Goal: Transaction & Acquisition: Purchase product/service

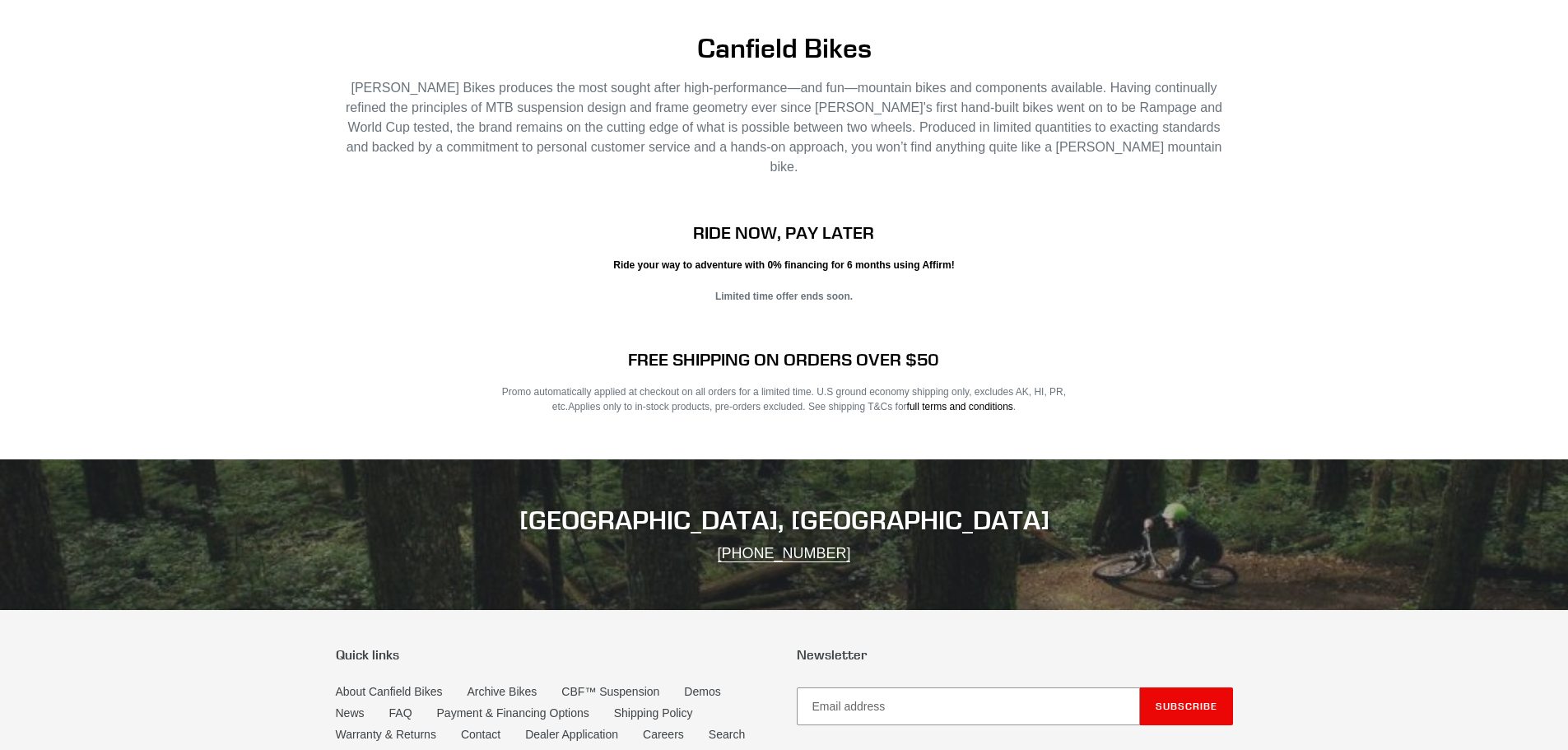
scroll to position [2590, 0]
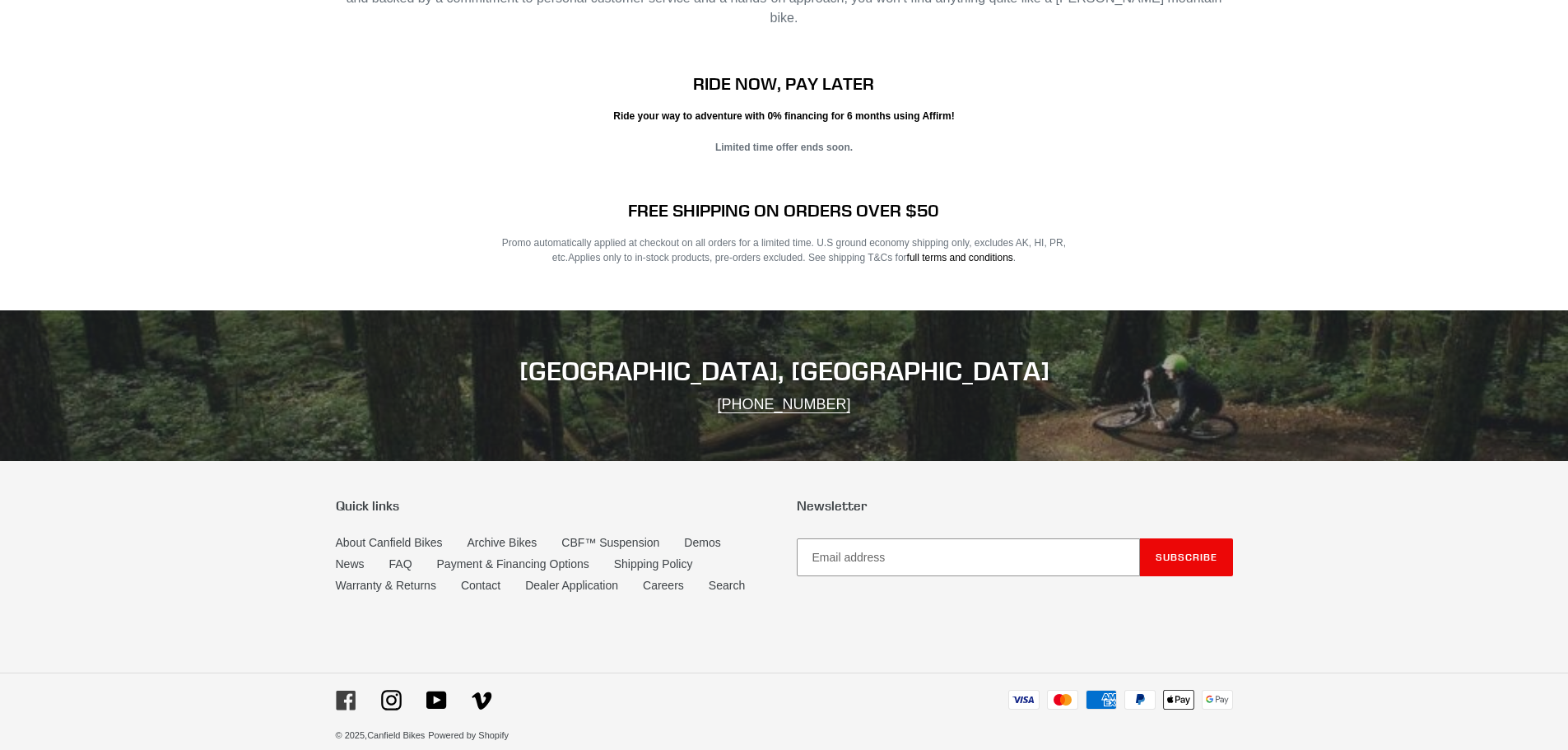
click at [347, 691] on icon at bounding box center [346, 700] width 19 height 19
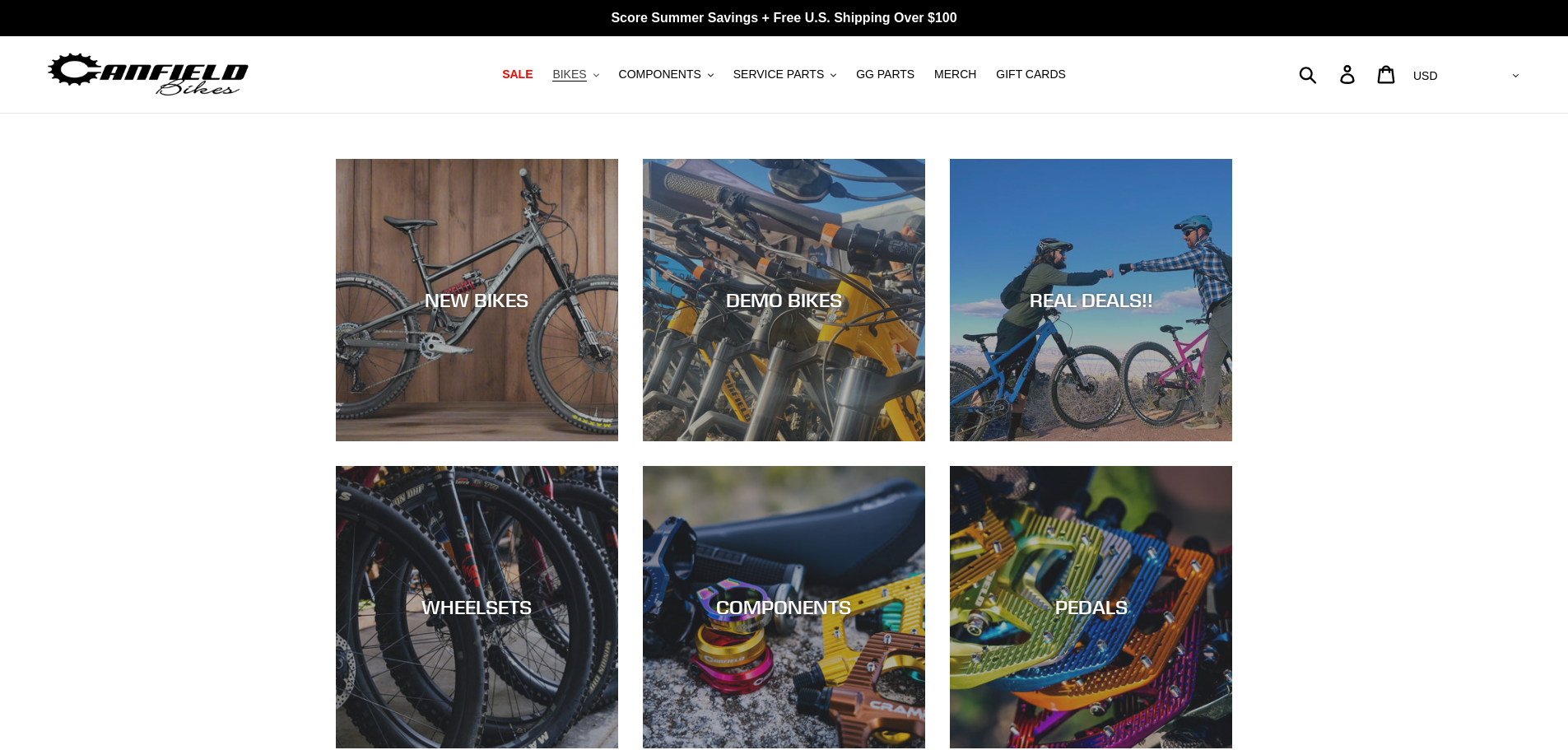
click at [586, 73] on span "BIKES" at bounding box center [570, 74] width 34 height 14
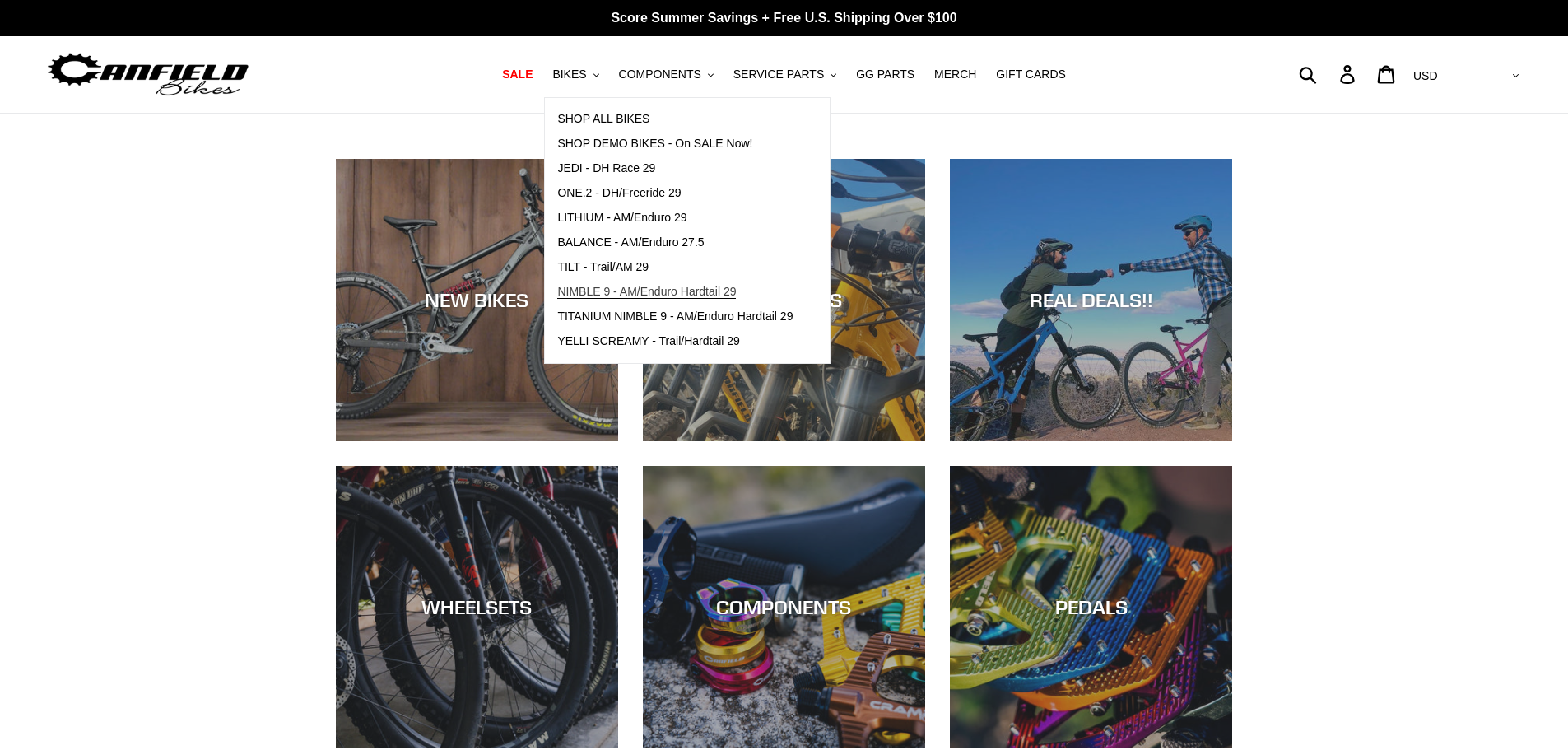
click at [616, 296] on span "NIMBLE 9 - AM/Enduro Hardtail 29" at bounding box center [646, 291] width 178 height 14
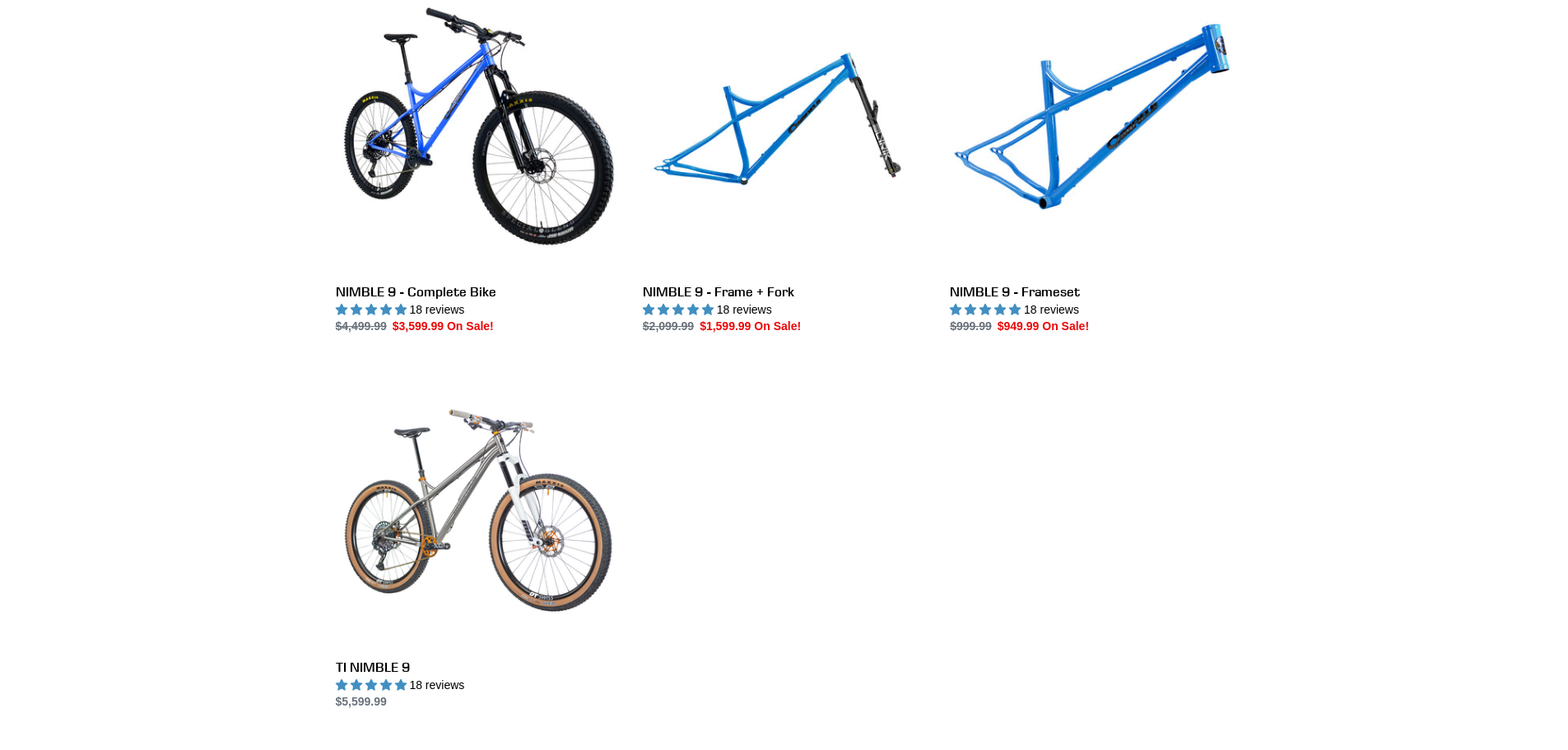
scroll to position [494, 0]
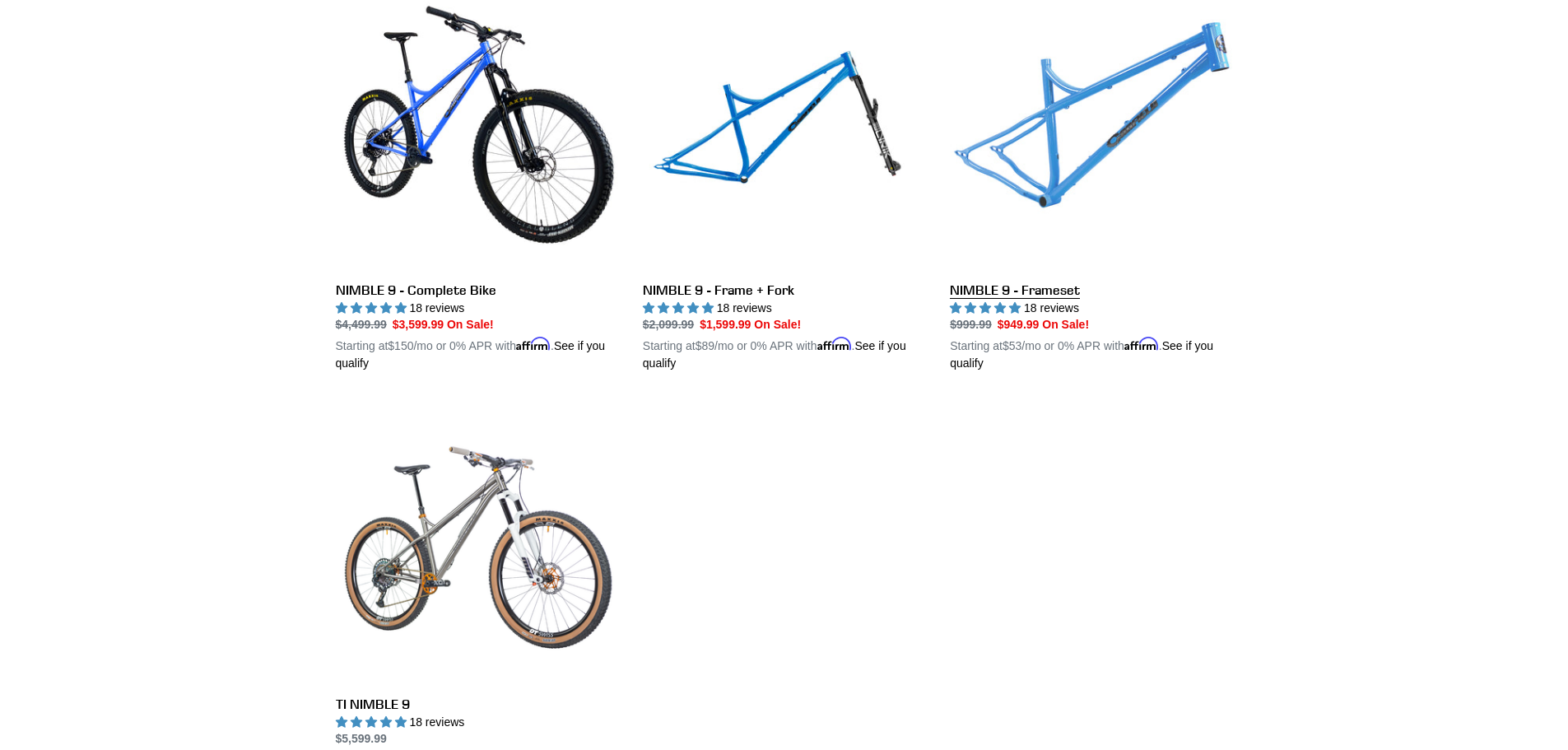
click at [1077, 143] on link "NIMBLE 9 - Frameset" at bounding box center [1091, 180] width 282 height 386
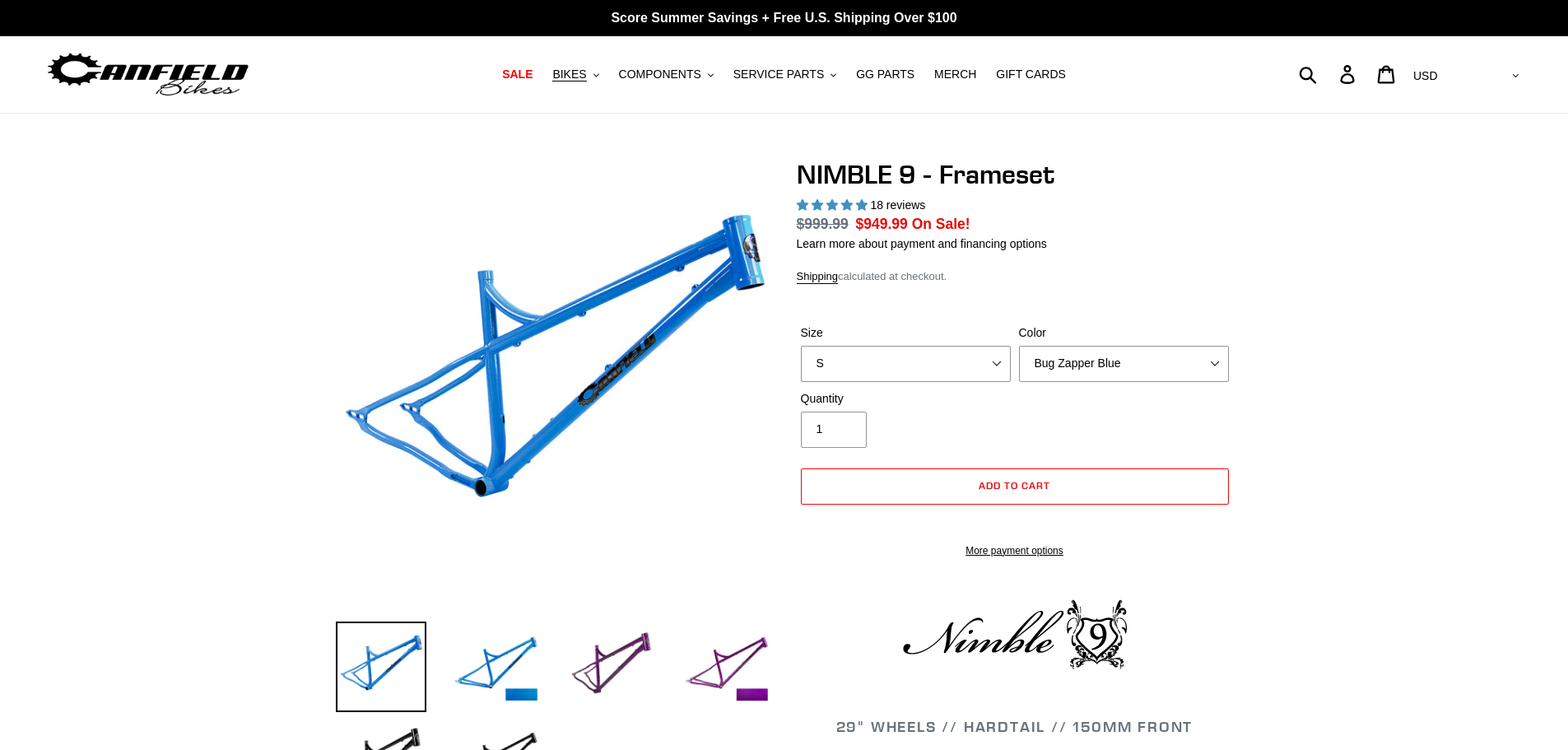
select select "highest-rating"
click at [999, 358] on select "S M L XL" at bounding box center [906, 363] width 210 height 36
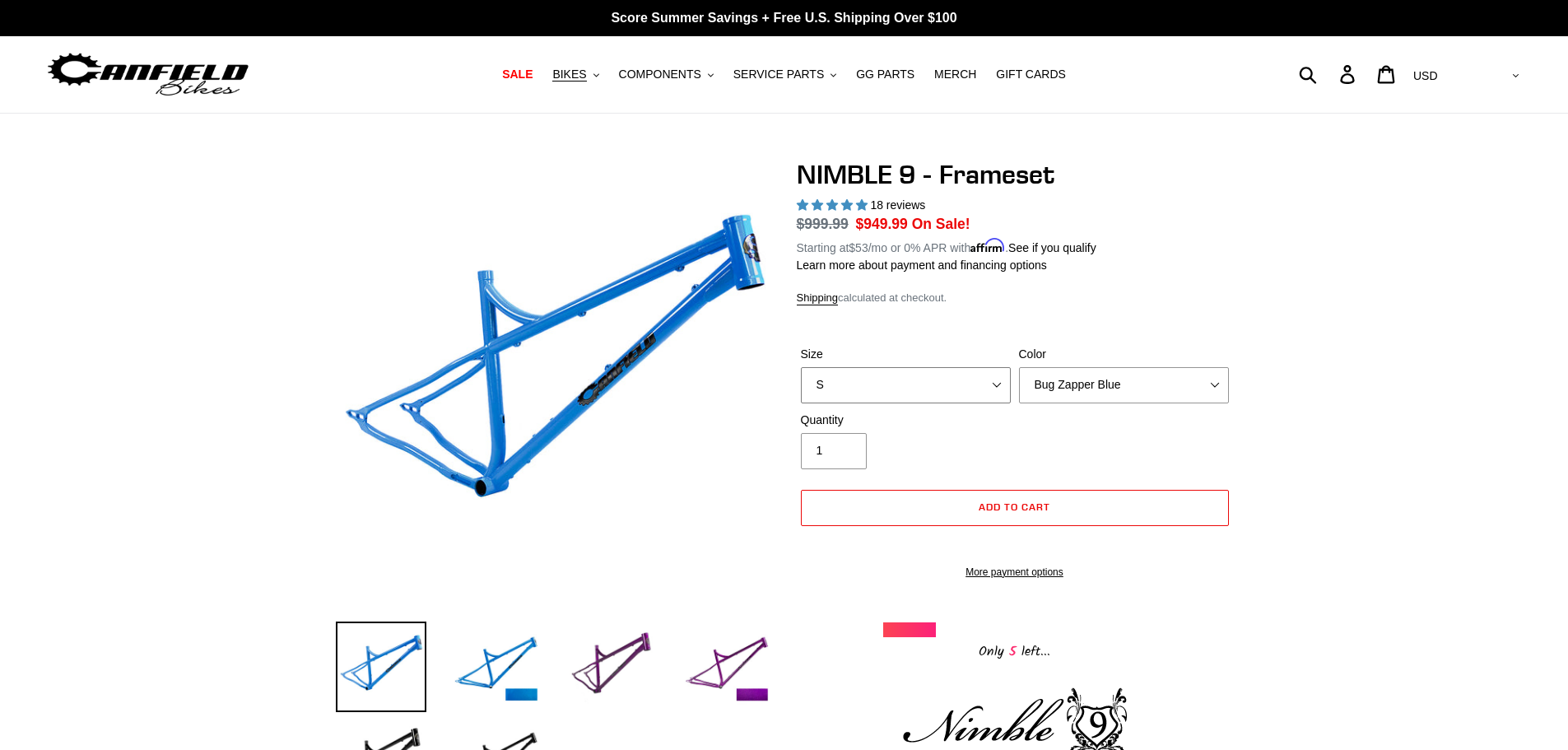
select select "XL"
click at [801, 367] on select "S M L XL" at bounding box center [906, 385] width 210 height 36
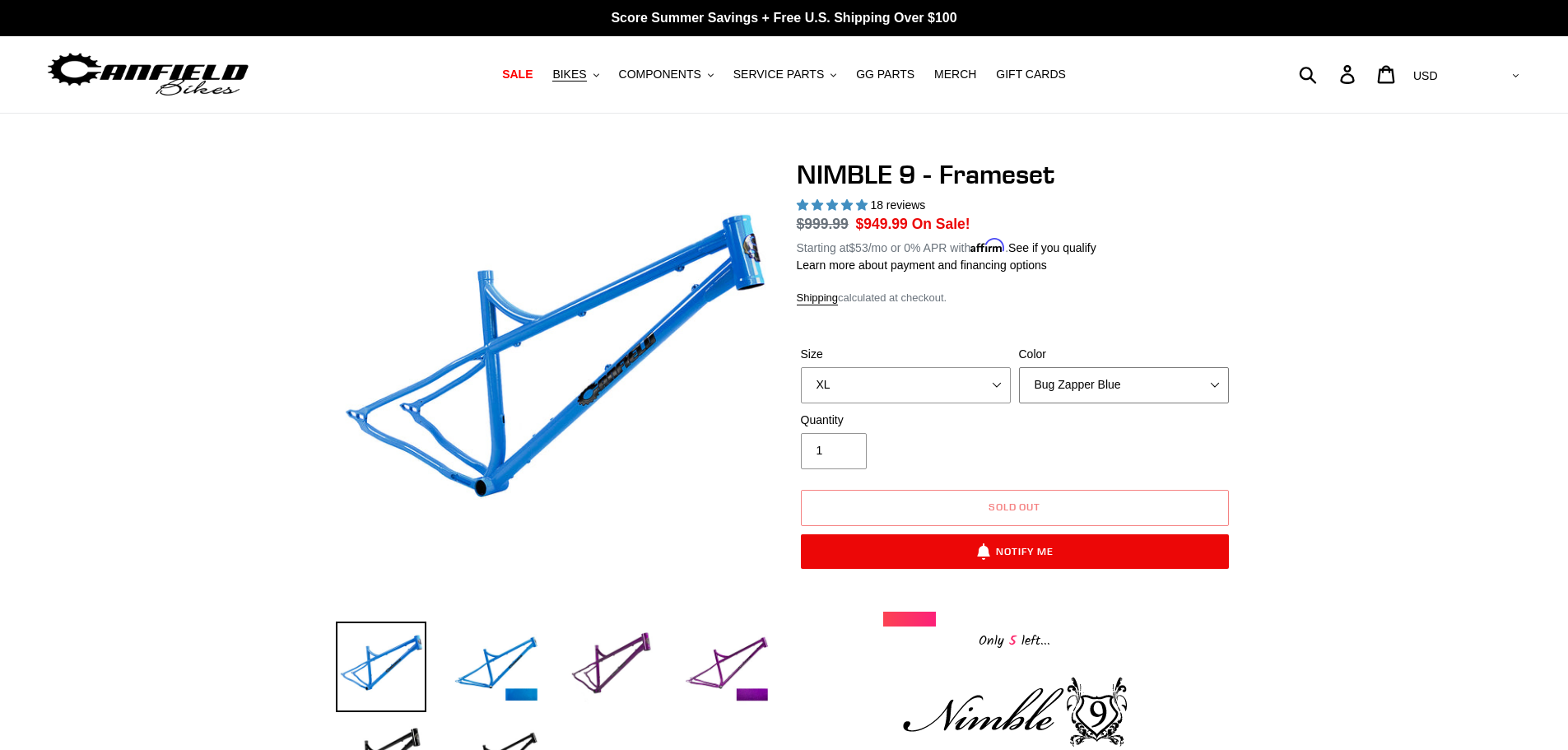
click at [1211, 389] on select "Bug Zapper Blue Purple Haze -Sold Out Galaxy Black" at bounding box center [1123, 385] width 210 height 36
select select "Galaxy Black"
click at [1019, 367] on select "Bug Zapper Blue Purple Haze -Sold Out Galaxy Black" at bounding box center [1123, 385] width 210 height 36
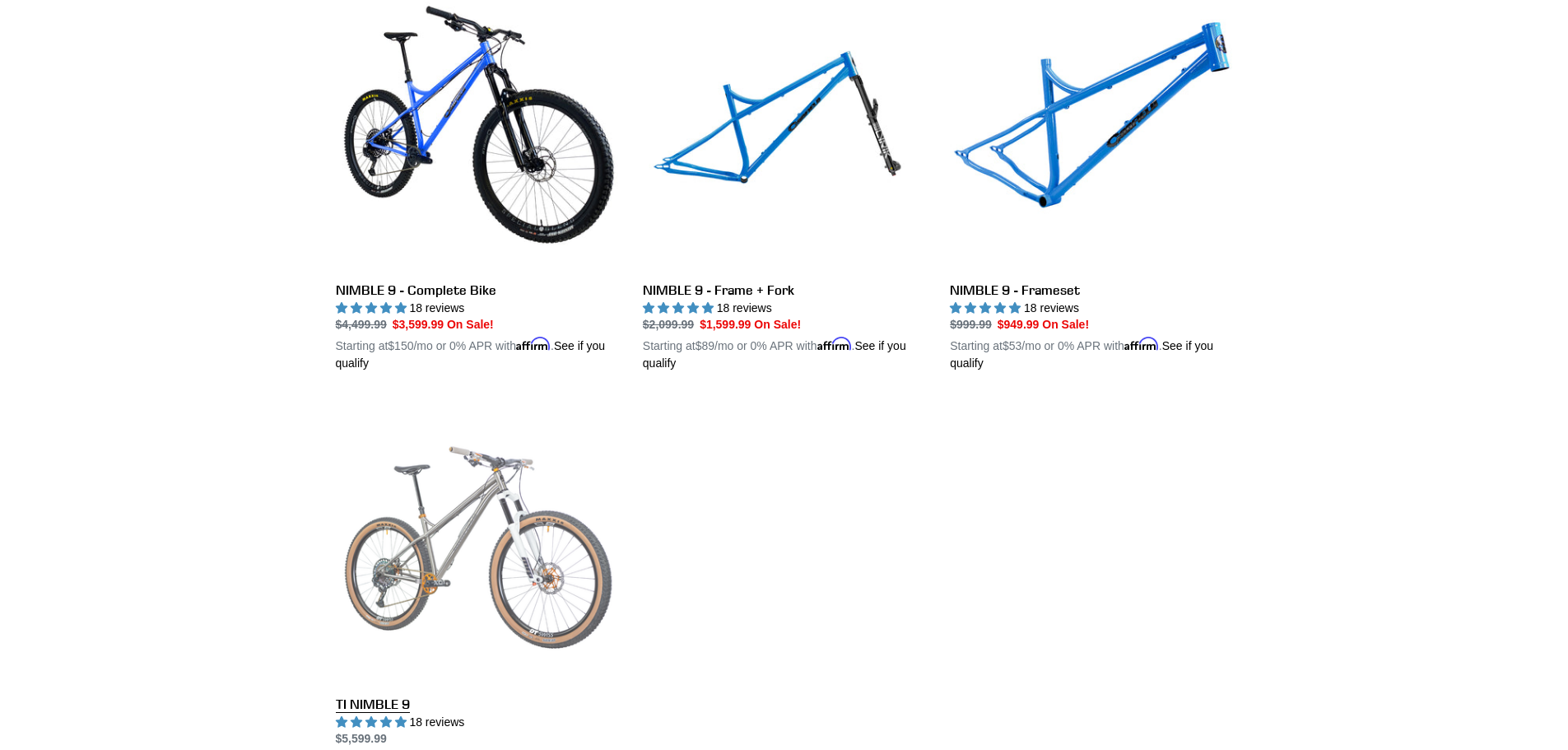
click at [483, 486] on link "TI NIMBLE 9" at bounding box center [477, 593] width 282 height 386
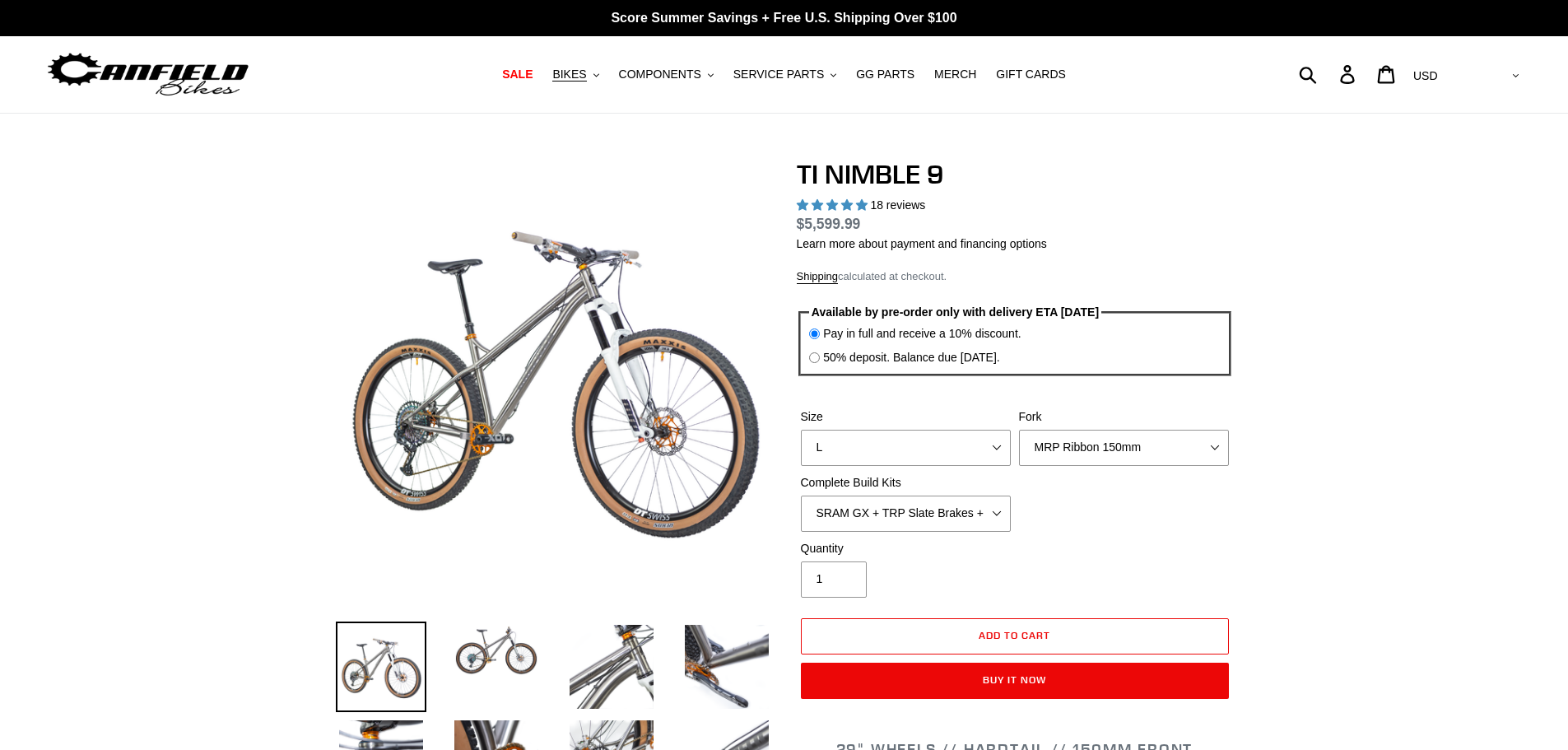
select select "highest-rating"
click at [1000, 451] on select "S M L XL / XXL (Specify at checkout)" at bounding box center [906, 447] width 210 height 36
select select "XL / XXL (Specify at checkout)"
click at [801, 430] on select "S M L XL / XXL (Specify at checkout)" at bounding box center [906, 447] width 210 height 36
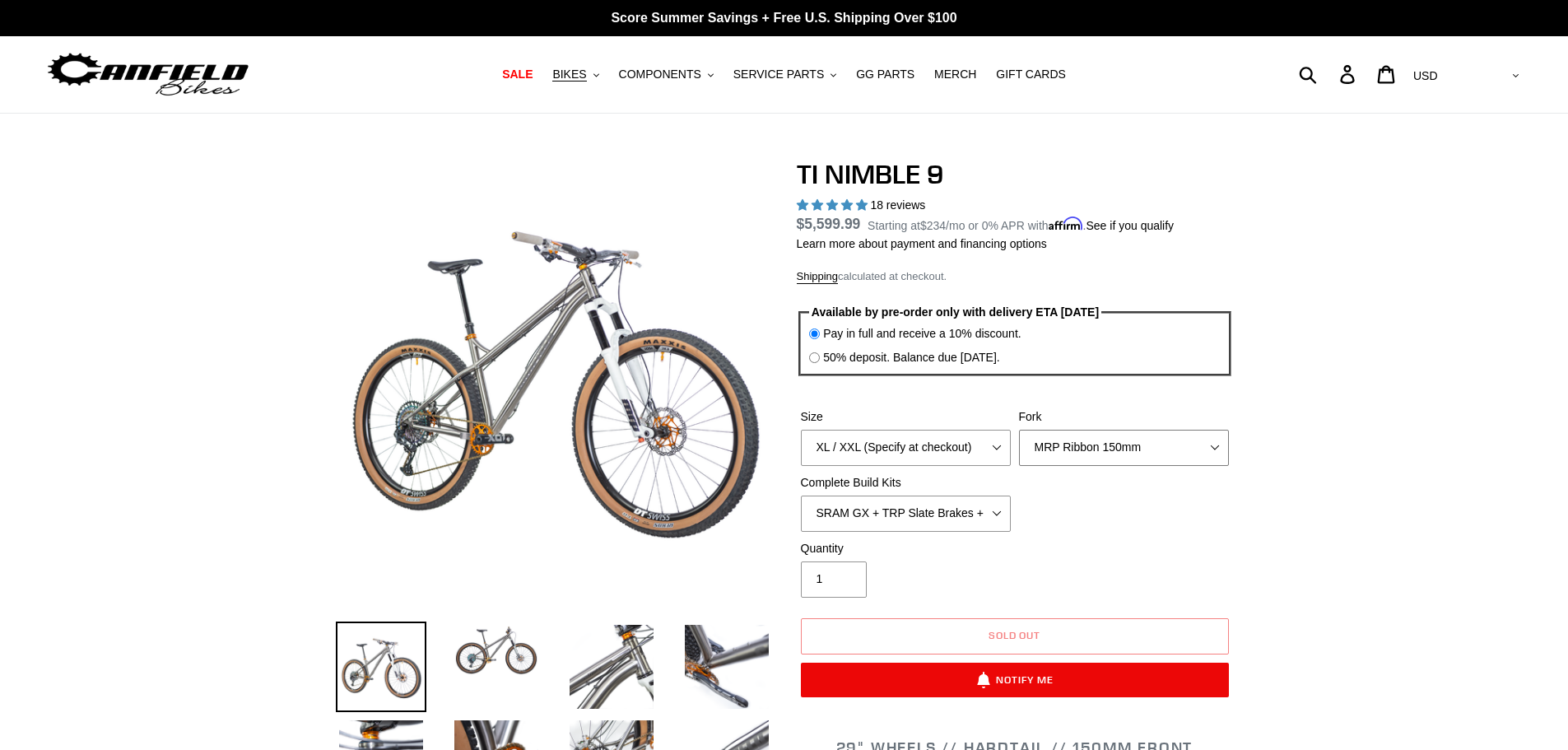
click at [1216, 447] on select "MRP Ribbon 150mm RockShox Lyrik 150mm Fox Factory 36 150mm Cane Creek Helm 150m…" at bounding box center [1123, 447] width 210 height 36
select select "Fork - None"
click at [1019, 430] on select "MRP Ribbon 150mm RockShox Lyrik 150mm Fox Factory 36 150mm Cane Creek Helm 150m…" at bounding box center [1123, 447] width 210 height 36
click at [996, 520] on select "SRAM GX + TRP Slate Brakes + Rotors + e13 LG-1 Wheels SHIMANO XT + SHIMANO brak…" at bounding box center [906, 514] width 210 height 36
click at [997, 504] on select "SRAM GX + TRP Slate Brakes + Rotors + e13 LG-1 Wheels SHIMANO XT + SHIMANO brak…" at bounding box center [906, 514] width 210 height 36
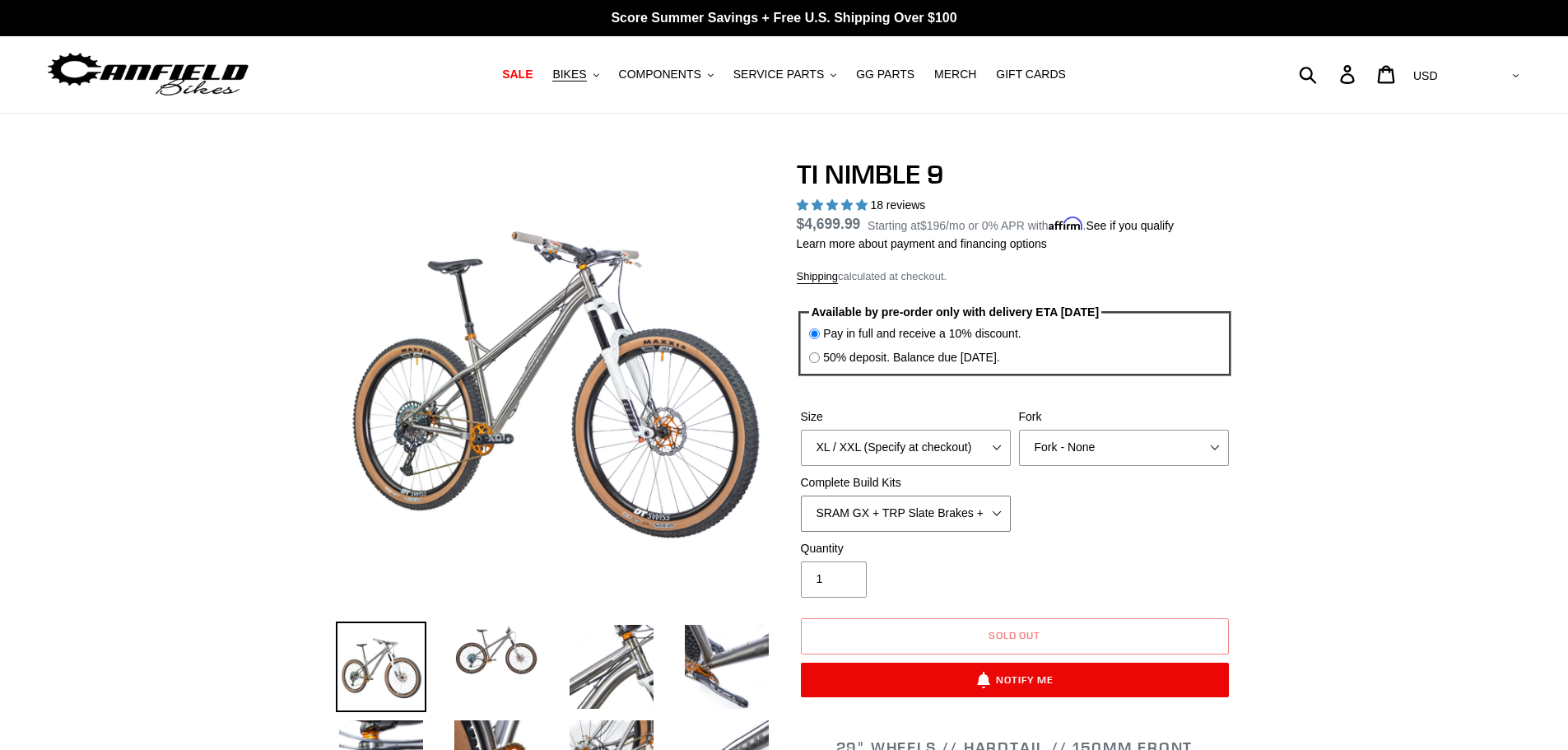
click at [997, 512] on select "SRAM GX + TRP Slate Brakes + Rotors + e13 LG-1 Wheels SHIMANO XT + SHIMANO brak…" at bounding box center [906, 514] width 210 height 36
select select "Complete Build Kit - None (Contact us for Custom Builds)"
click at [801, 496] on select "SRAM GX + TRP Slate Brakes + Rotors + e13 LG-1 Wheels SHIMANO XT + SHIMANO brak…" at bounding box center [906, 514] width 210 height 36
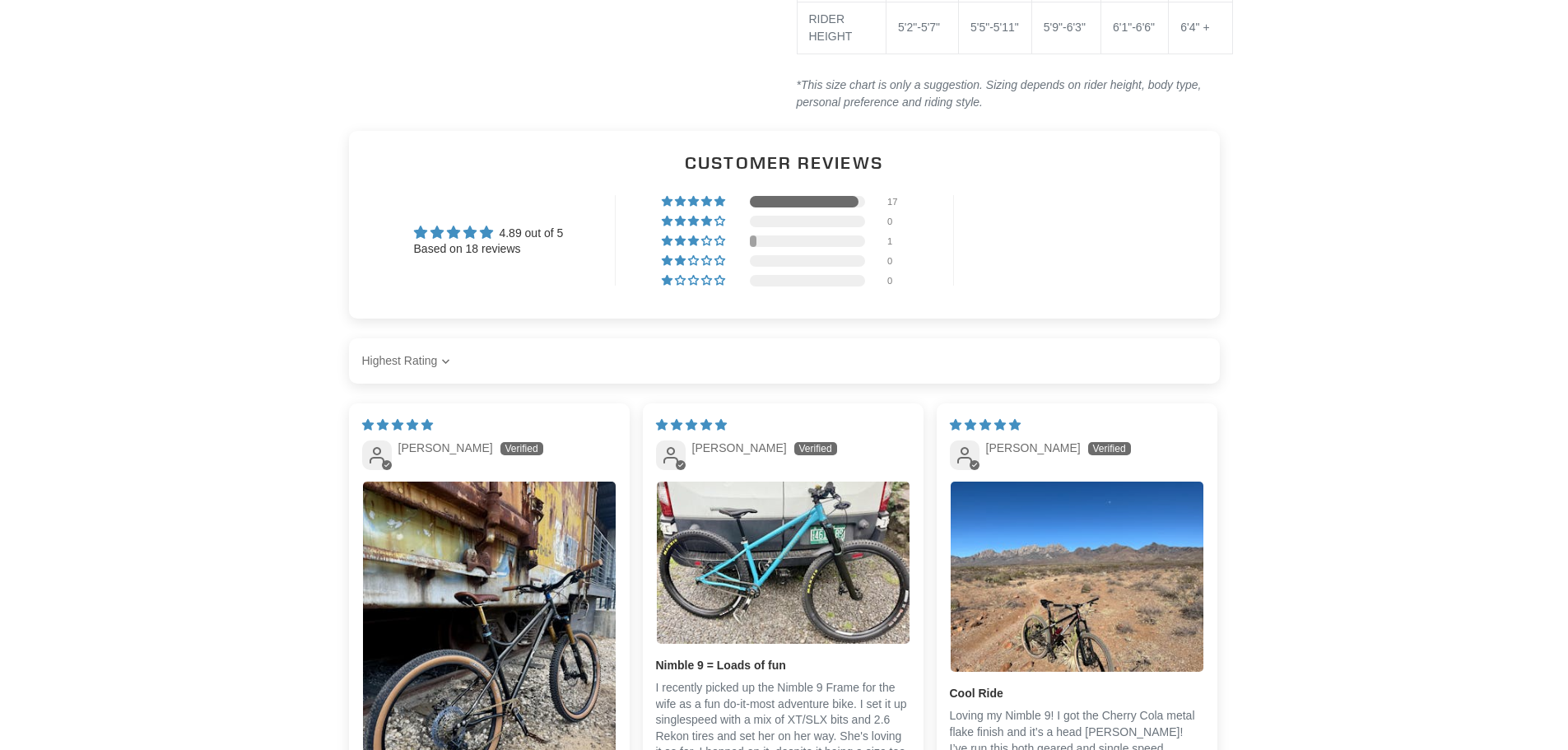
scroll to position [3953, 0]
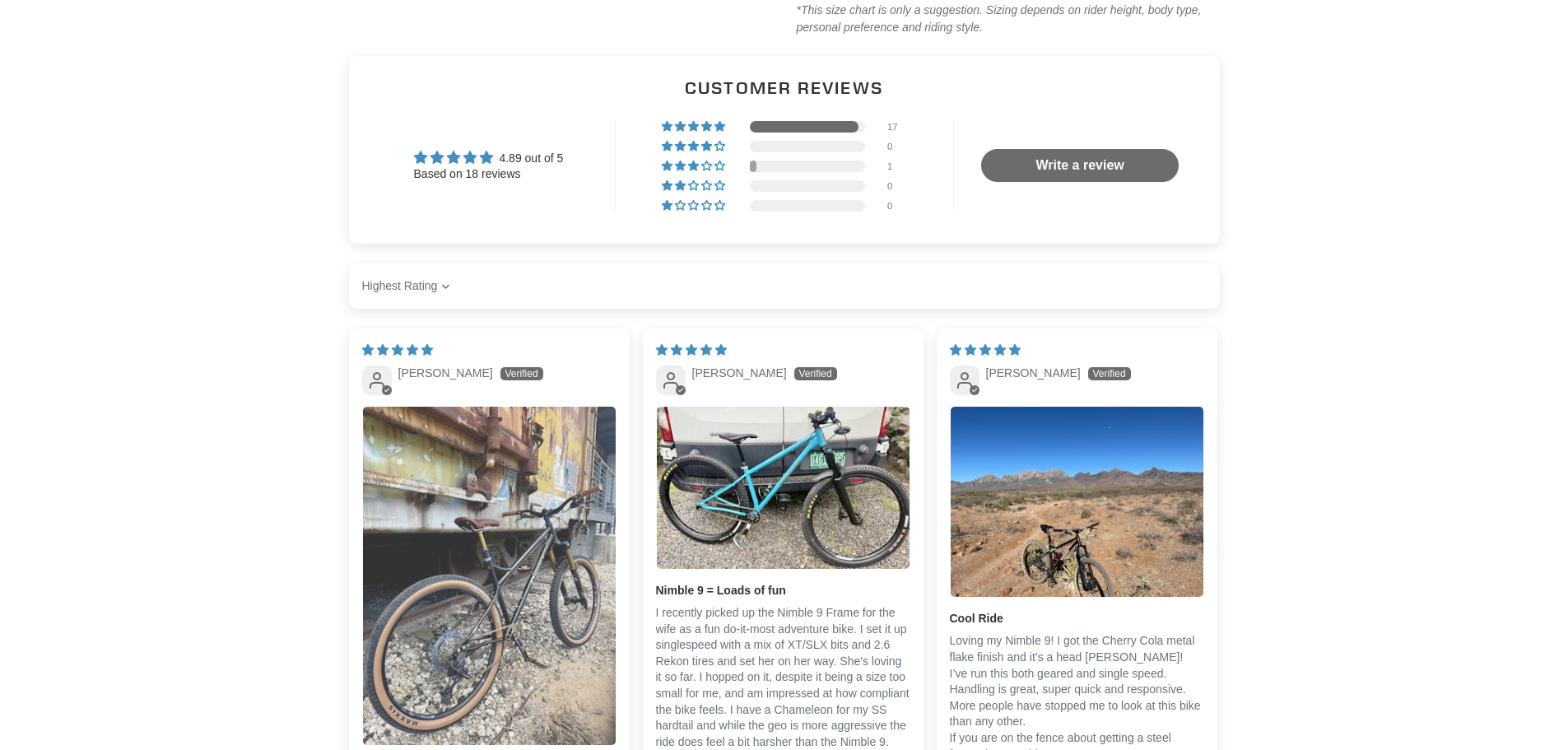
click at [489, 593] on img "Link to user picture 1" at bounding box center [489, 575] width 253 height 337
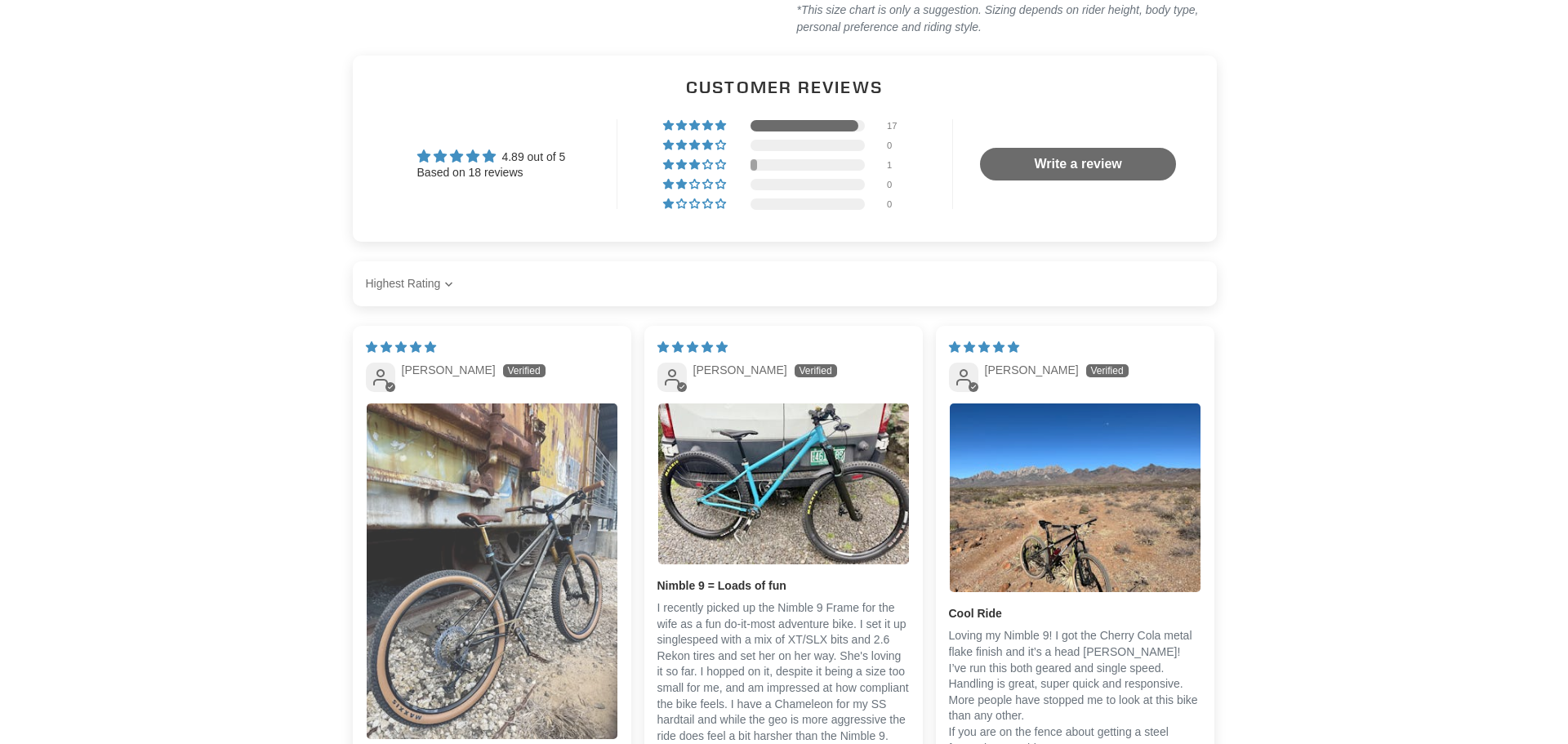
scroll to position [0, 0]
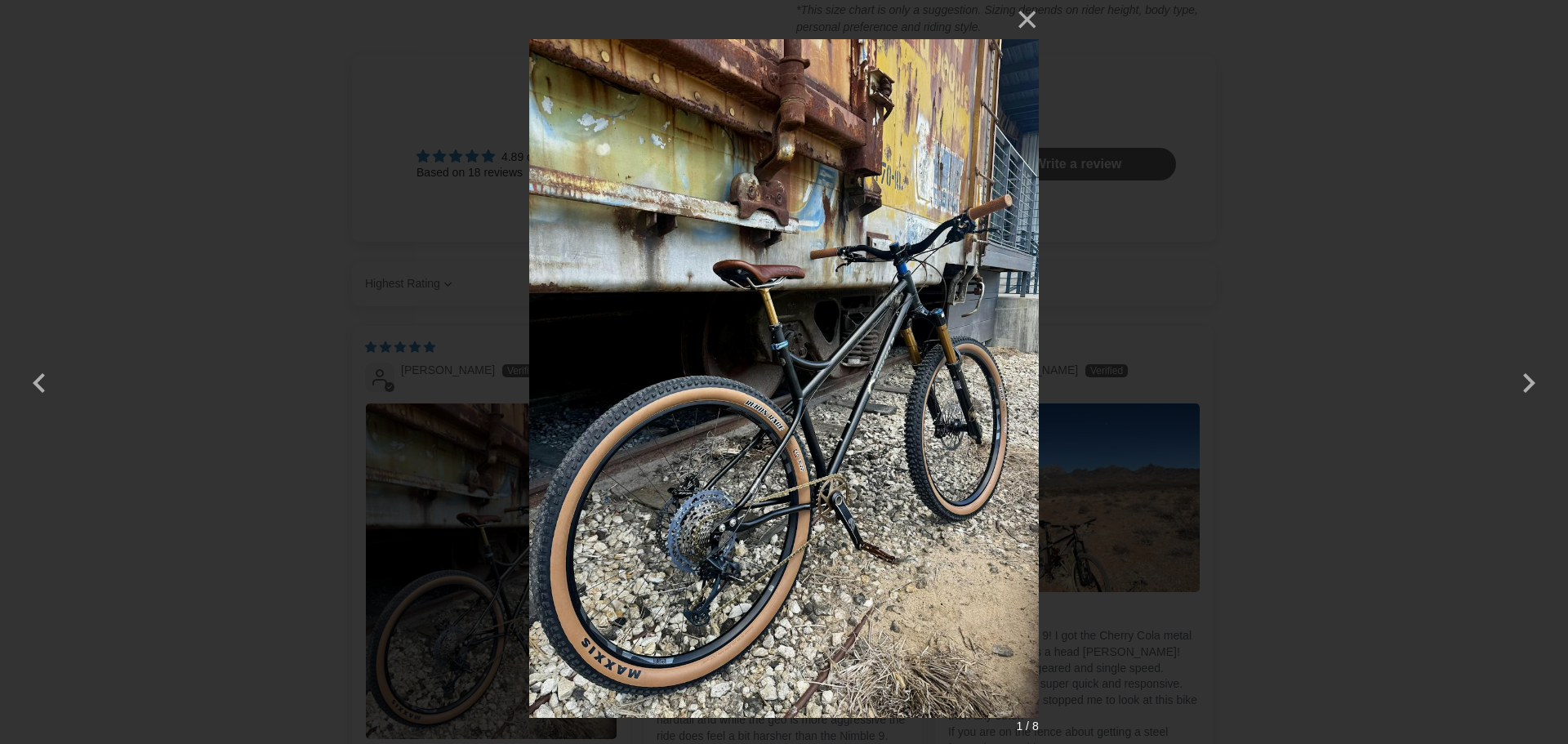
click at [785, 430] on img at bounding box center [783, 372] width 508 height 744
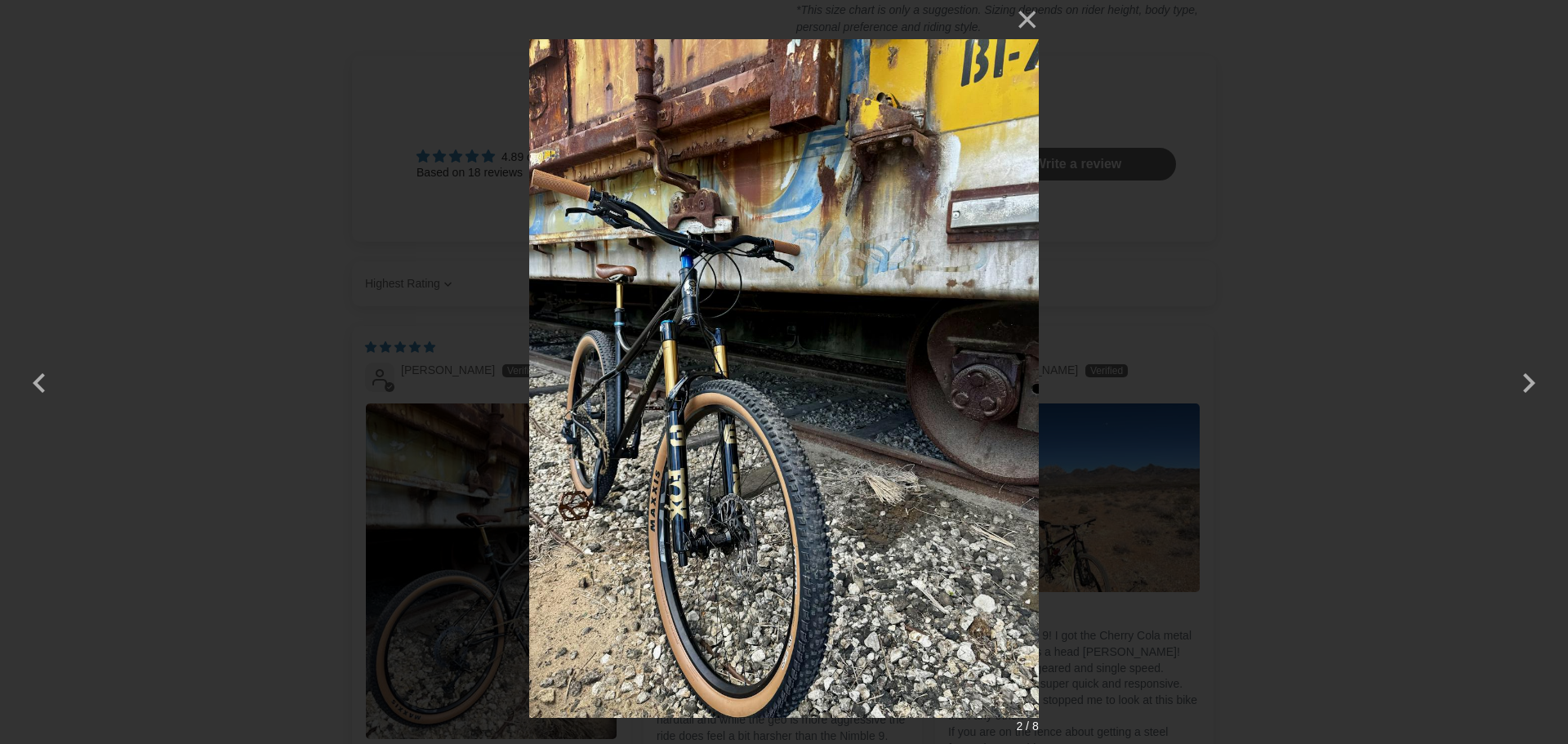
click at [670, 301] on img at bounding box center [783, 372] width 508 height 744
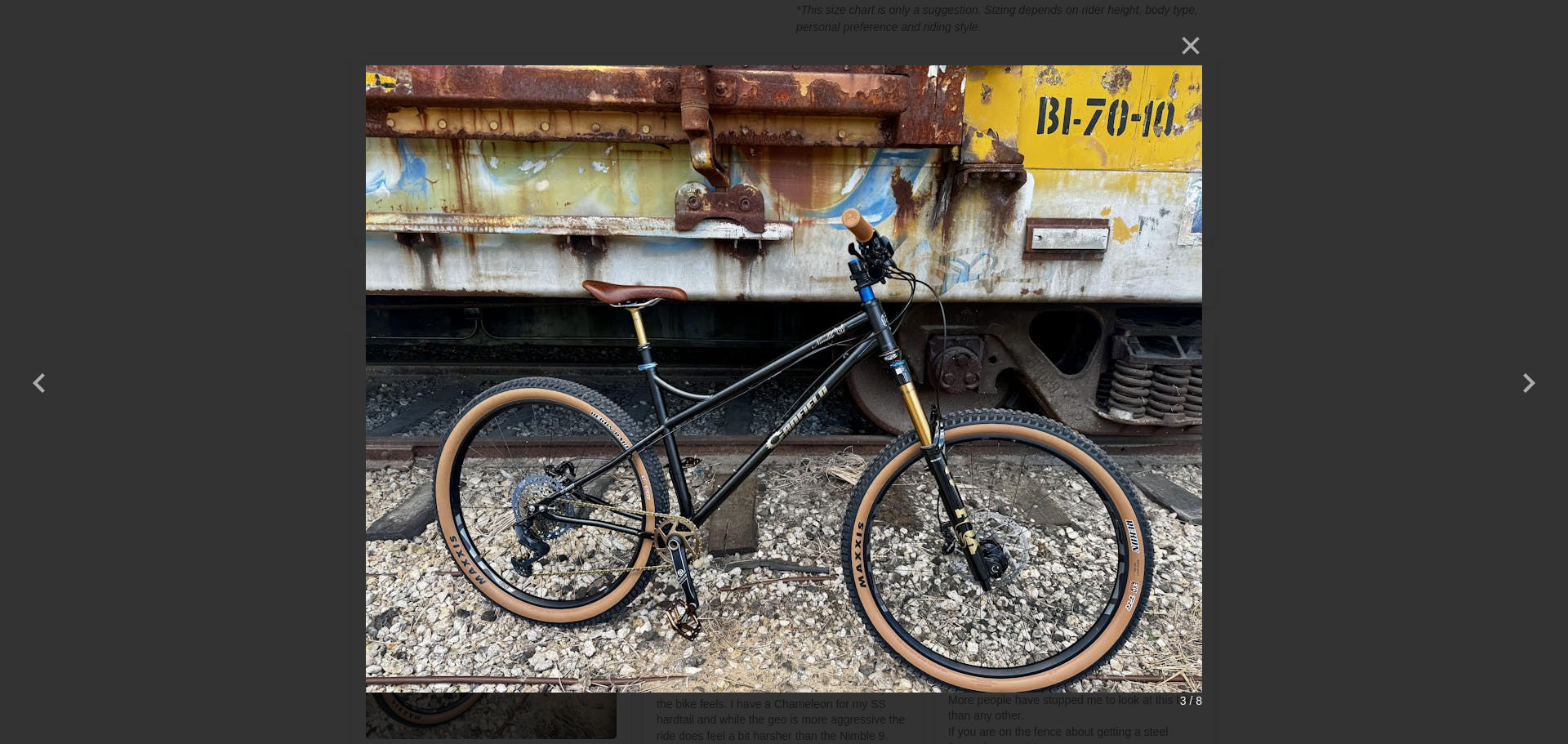
click at [872, 355] on img at bounding box center [784, 372] width 836 height 693
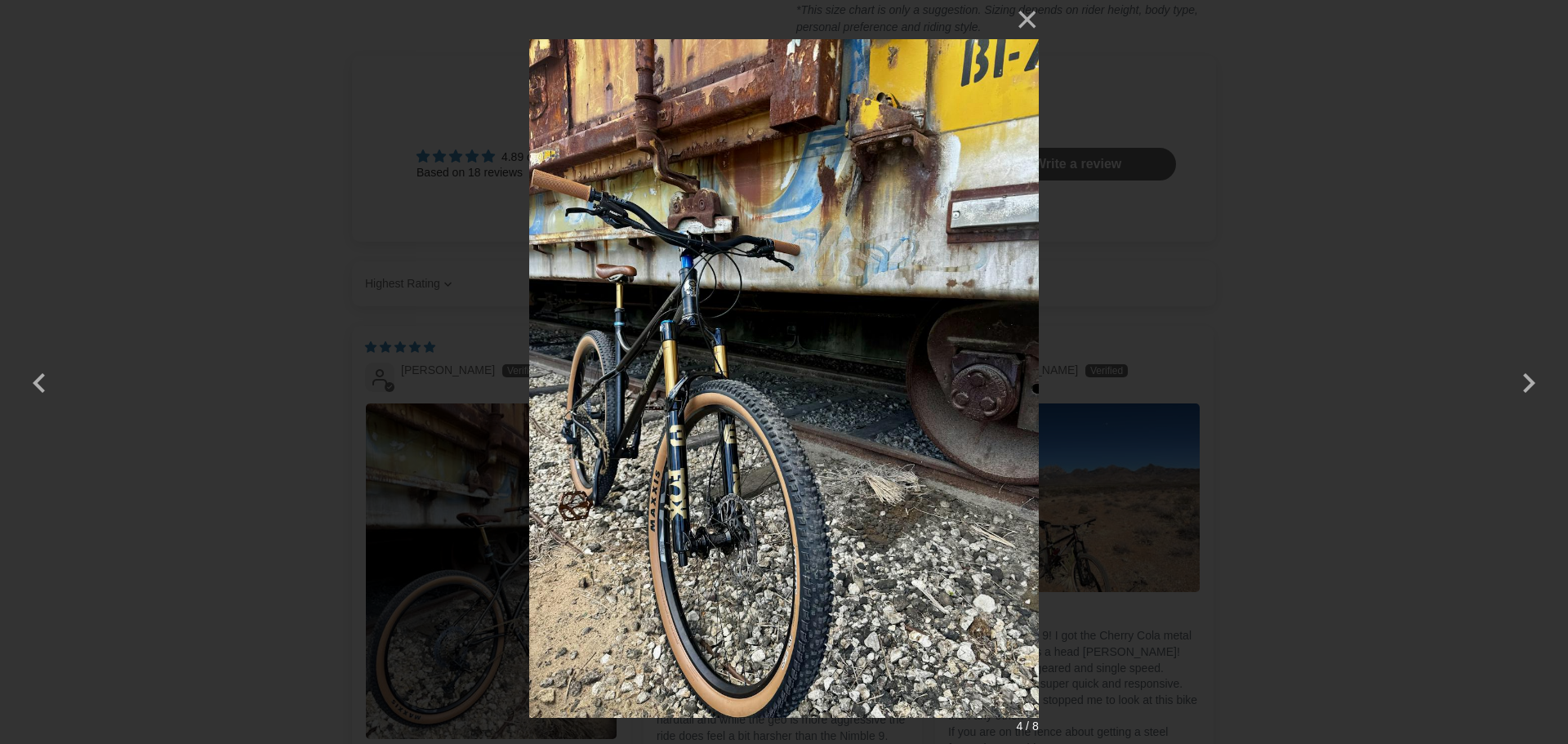
click at [872, 355] on img at bounding box center [783, 372] width 508 height 744
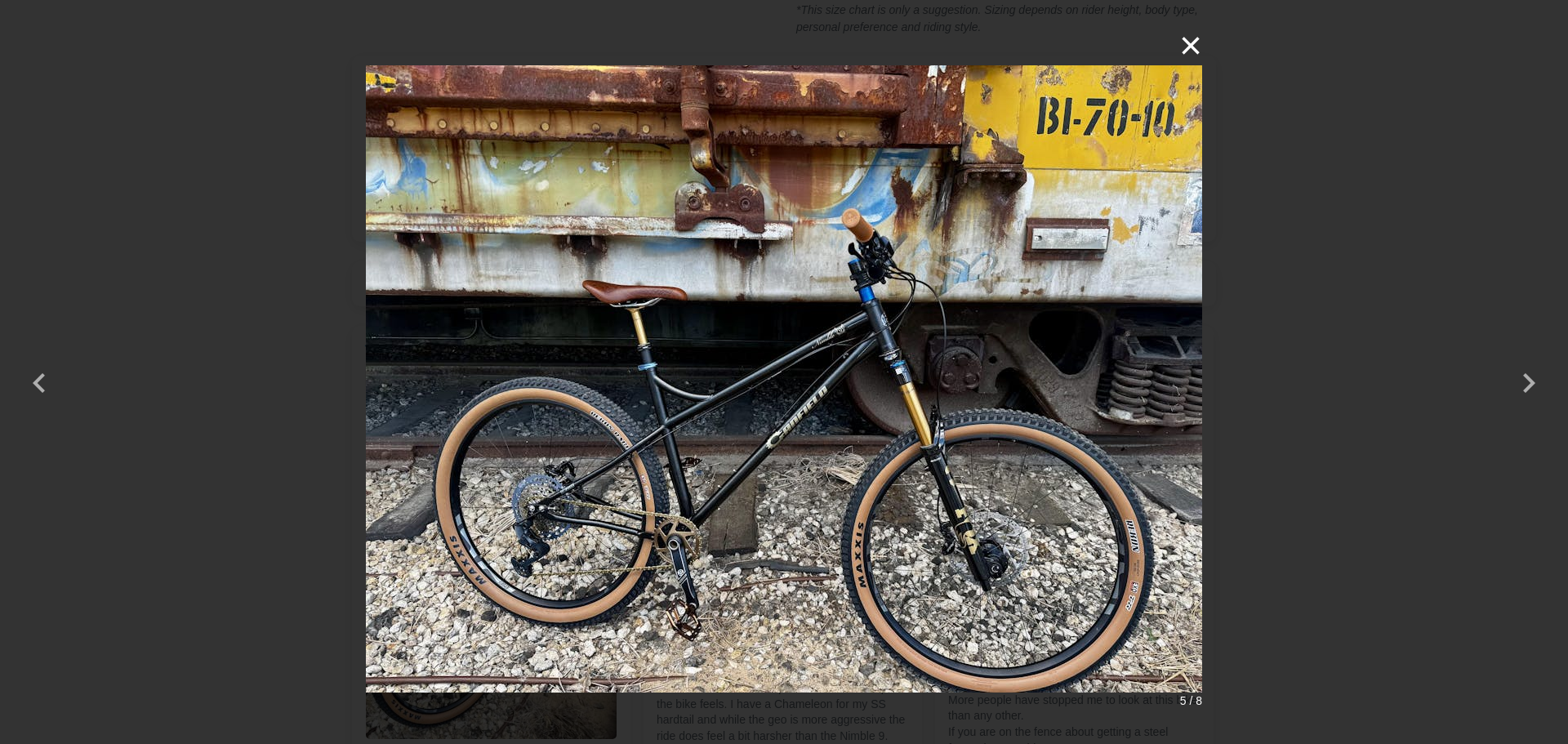
click at [1192, 42] on button "×" at bounding box center [1182, 45] width 39 height 39
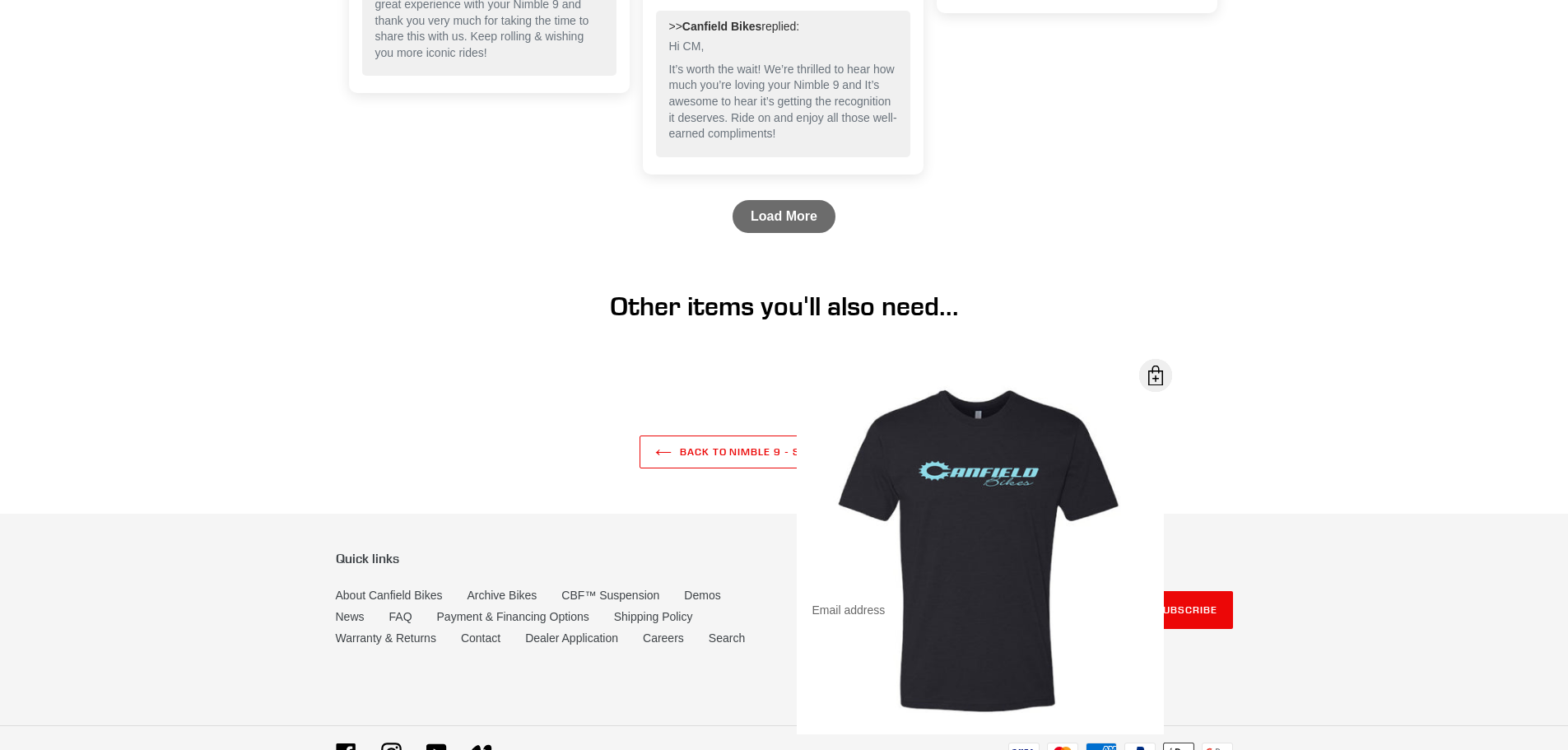
scroll to position [5678, 0]
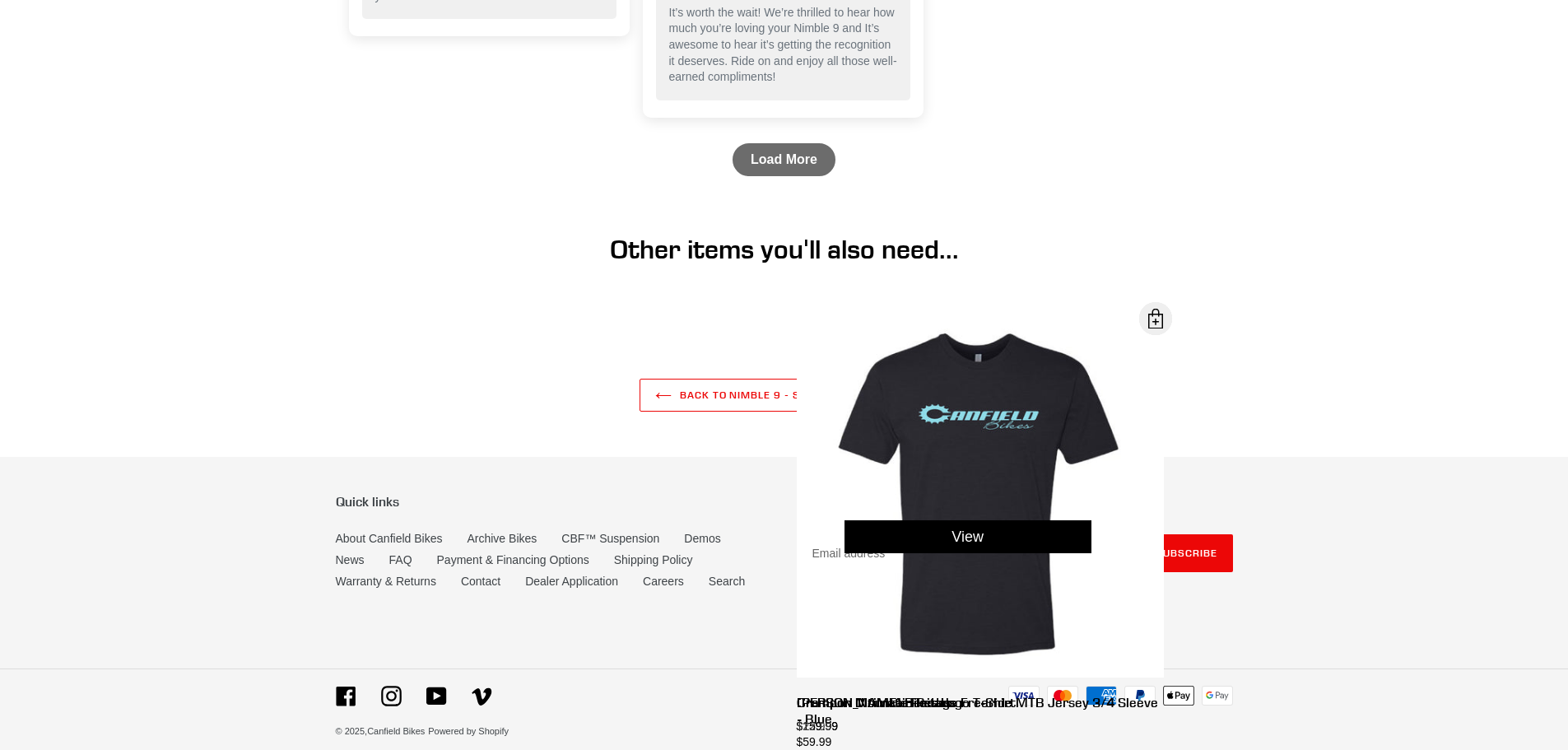
click at [948, 520] on link "View" at bounding box center [968, 536] width 247 height 33
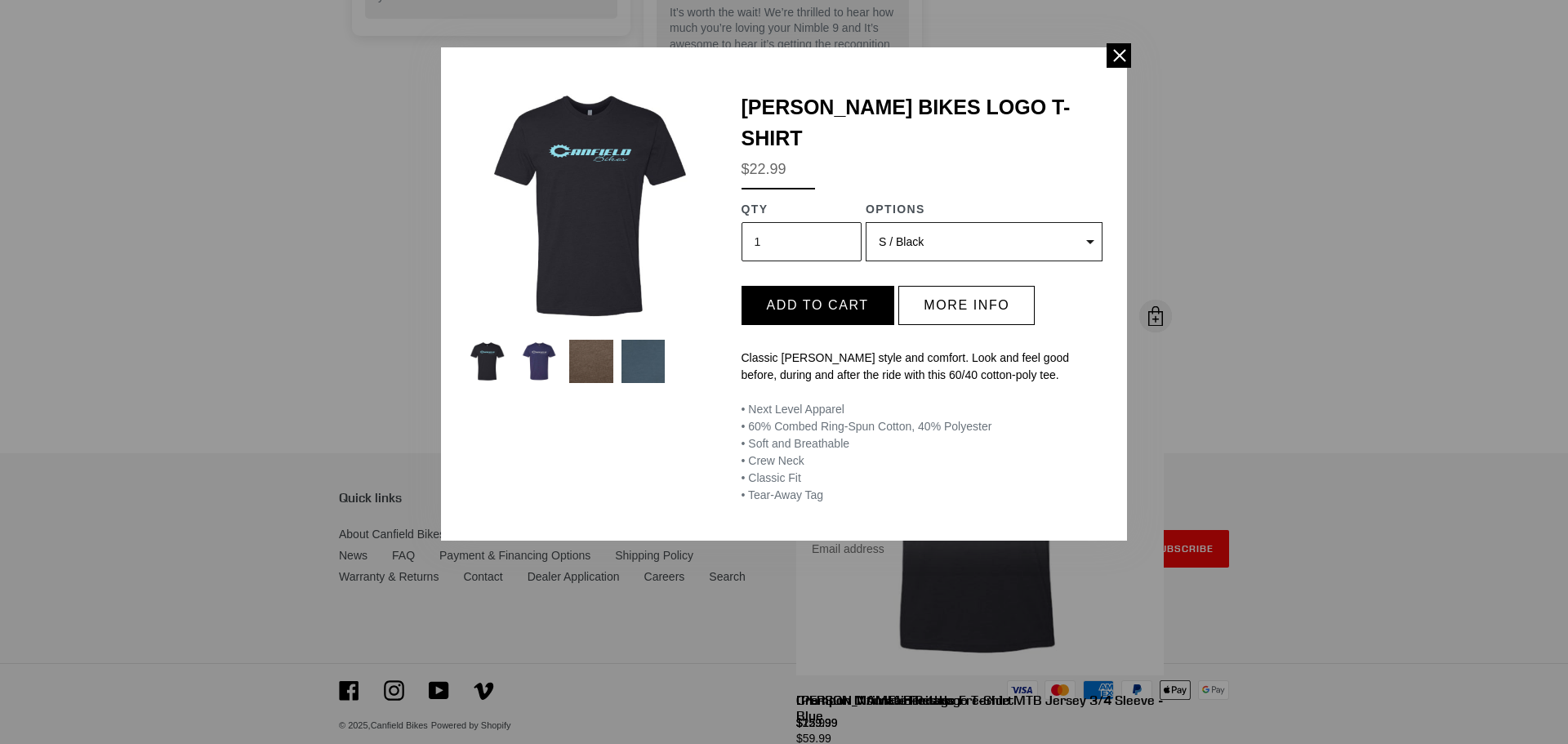
click at [1093, 222] on select "S / Black (Sold out) S / Brown (Sold out) S / Indigo (Sold out) S / Storm Blue …" at bounding box center [984, 242] width 237 height 39
select select "50999593140516"
click at [865, 222] on select "S / Black (Sold out) S / Brown (Sold out) S / Indigo (Sold out) S / Storm Blue …" at bounding box center [984, 242] width 237 height 39
click at [1117, 53] on span at bounding box center [1119, 56] width 24 height 24
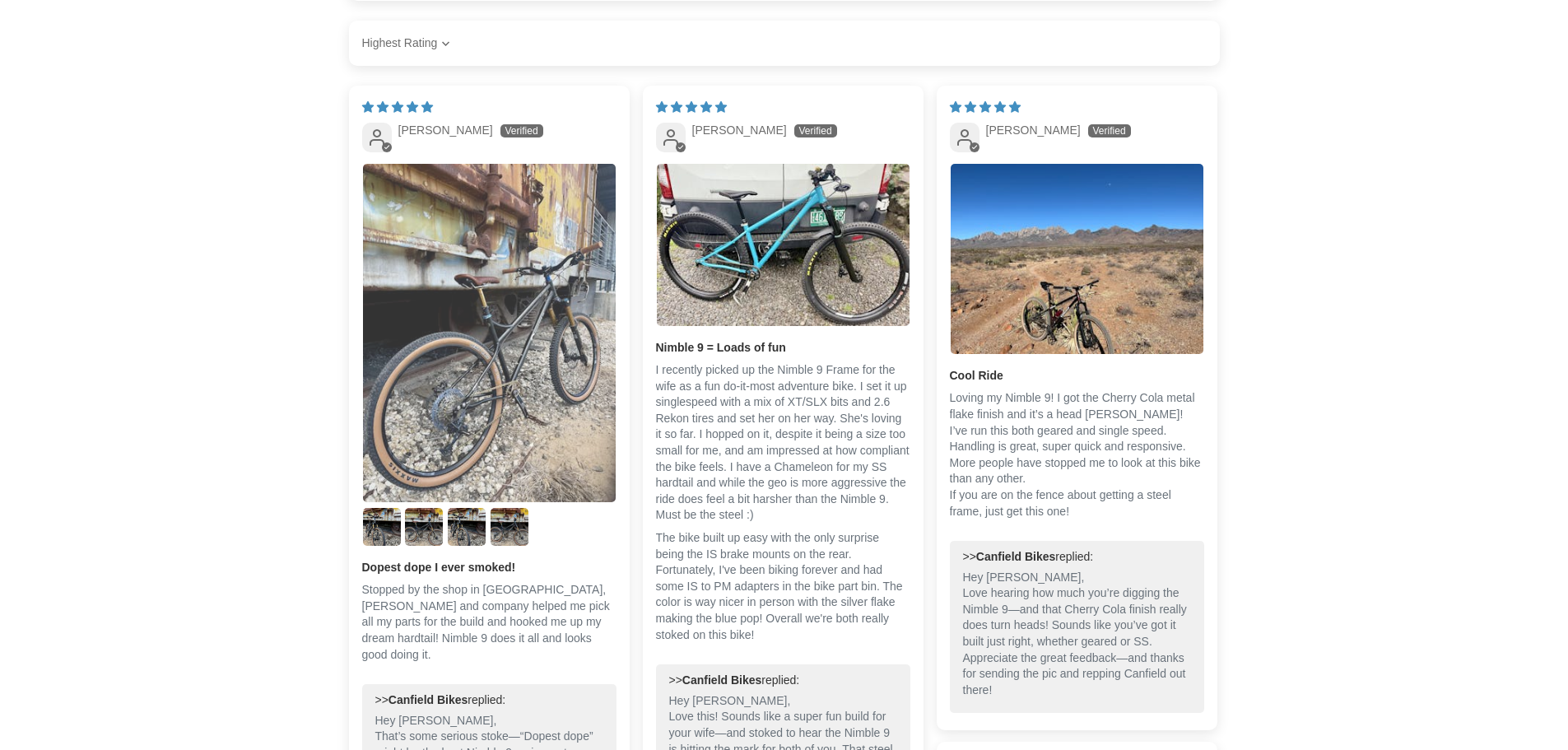
scroll to position [4278, 0]
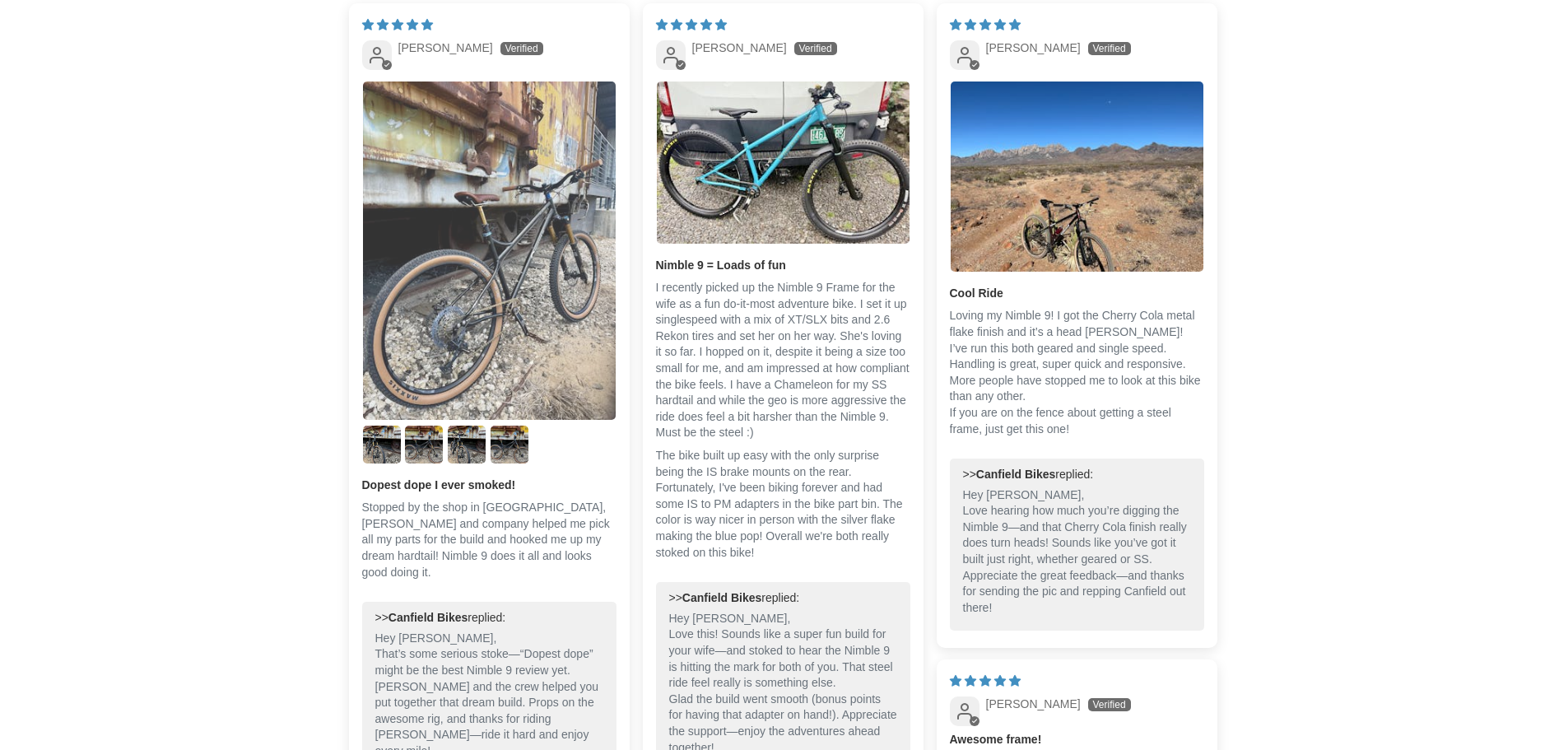
click at [490, 267] on img "Link to user picture 1" at bounding box center [489, 249] width 253 height 337
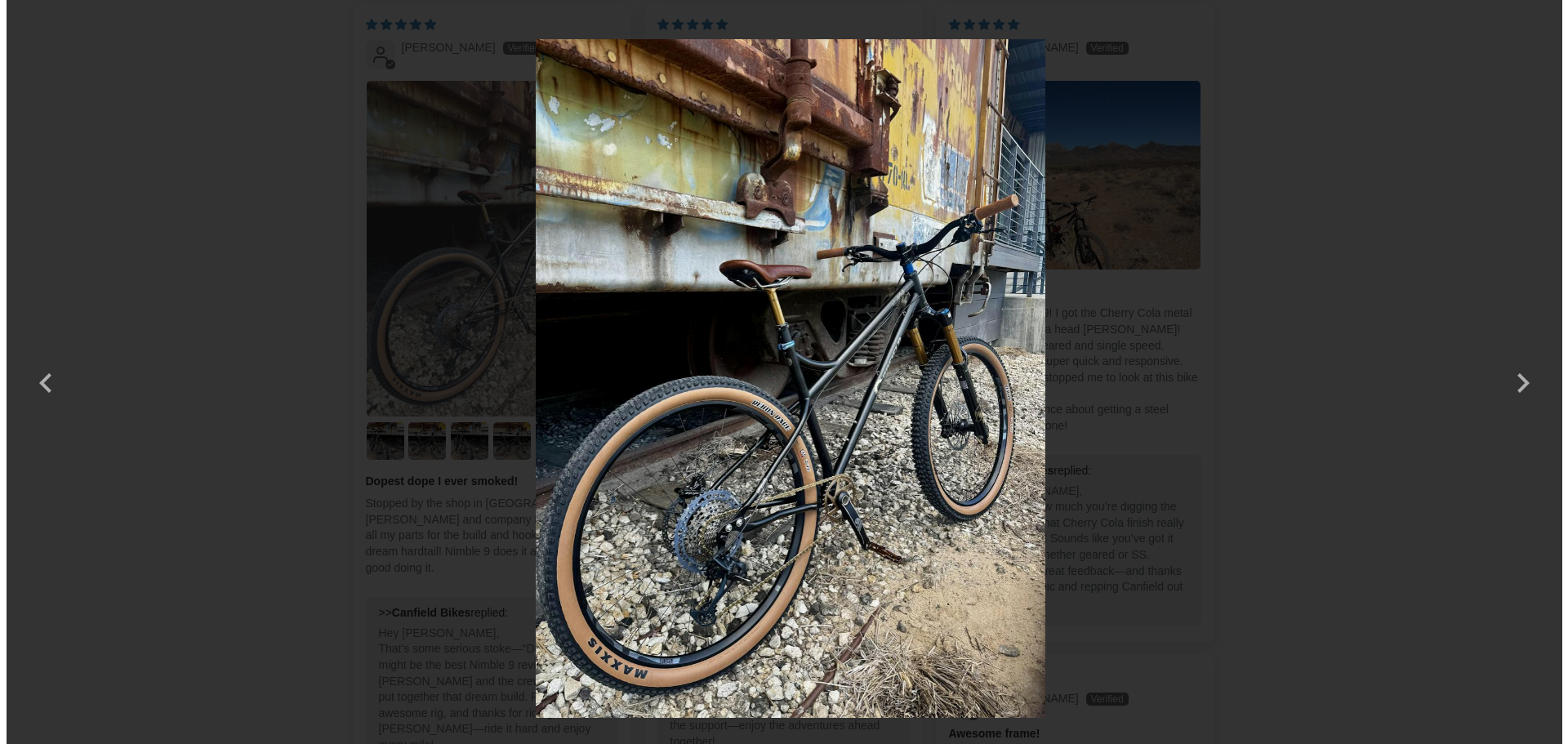
scroll to position [0, 0]
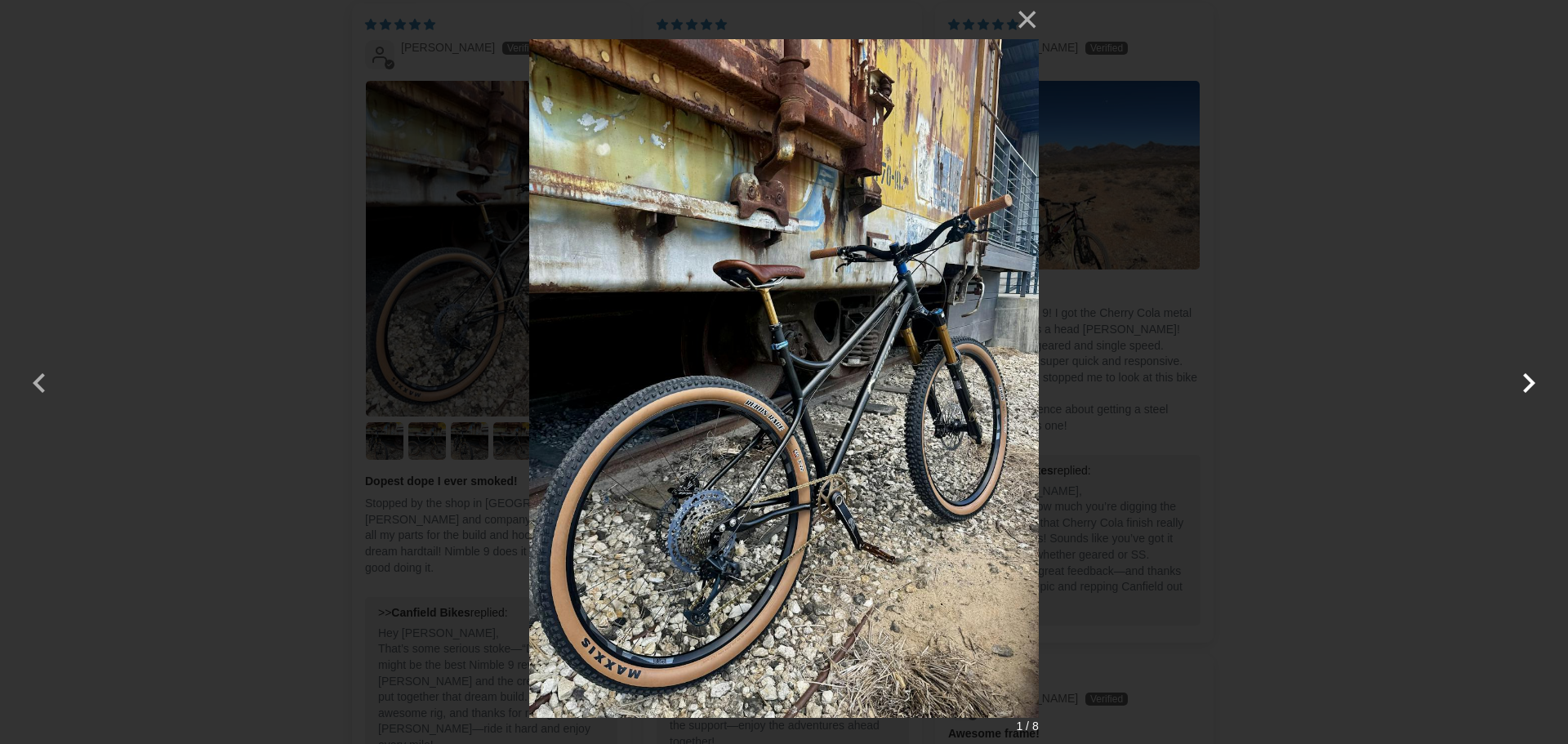
click at [1528, 385] on button "button" at bounding box center [1528, 372] width 39 height 39
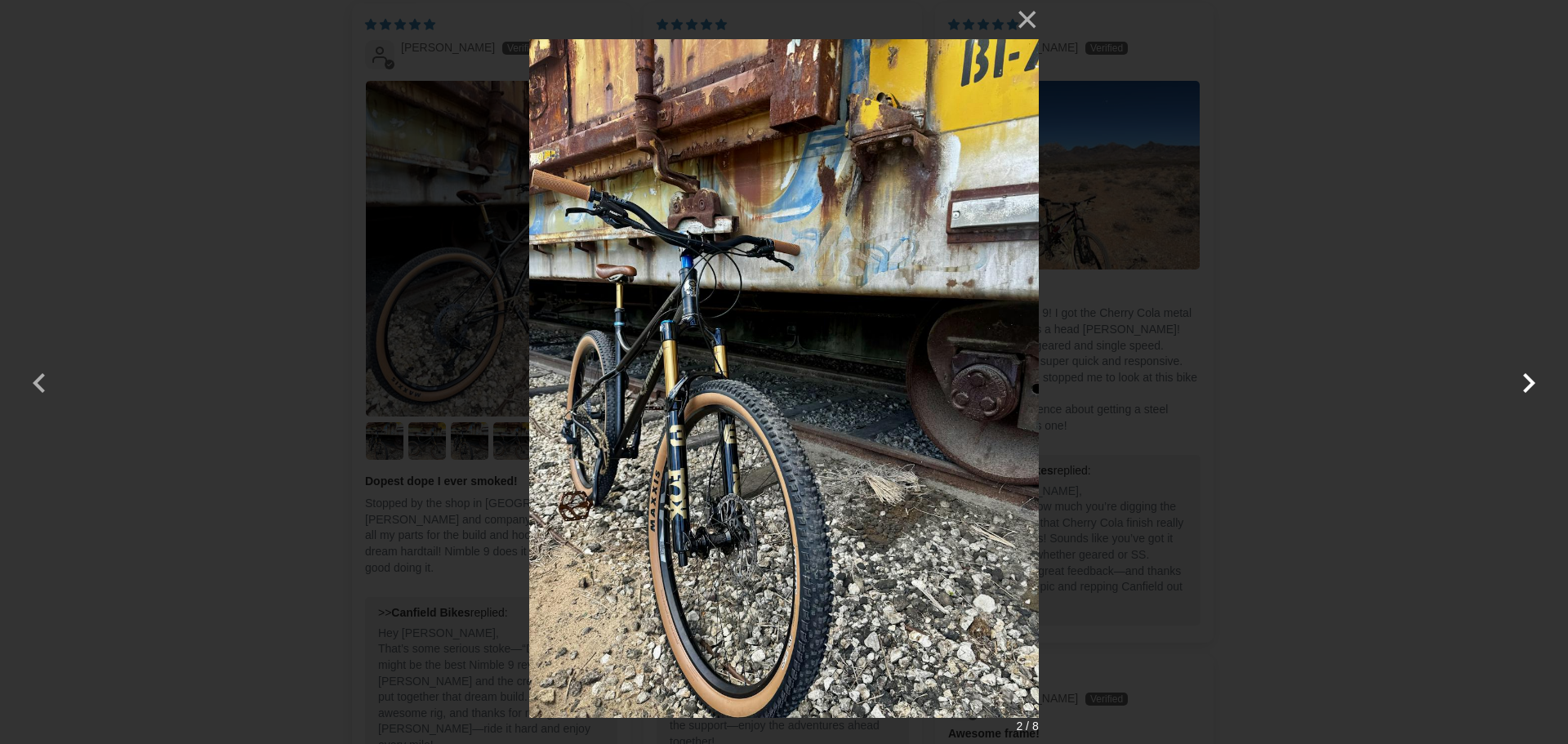
click at [1528, 385] on button "button" at bounding box center [1528, 372] width 39 height 39
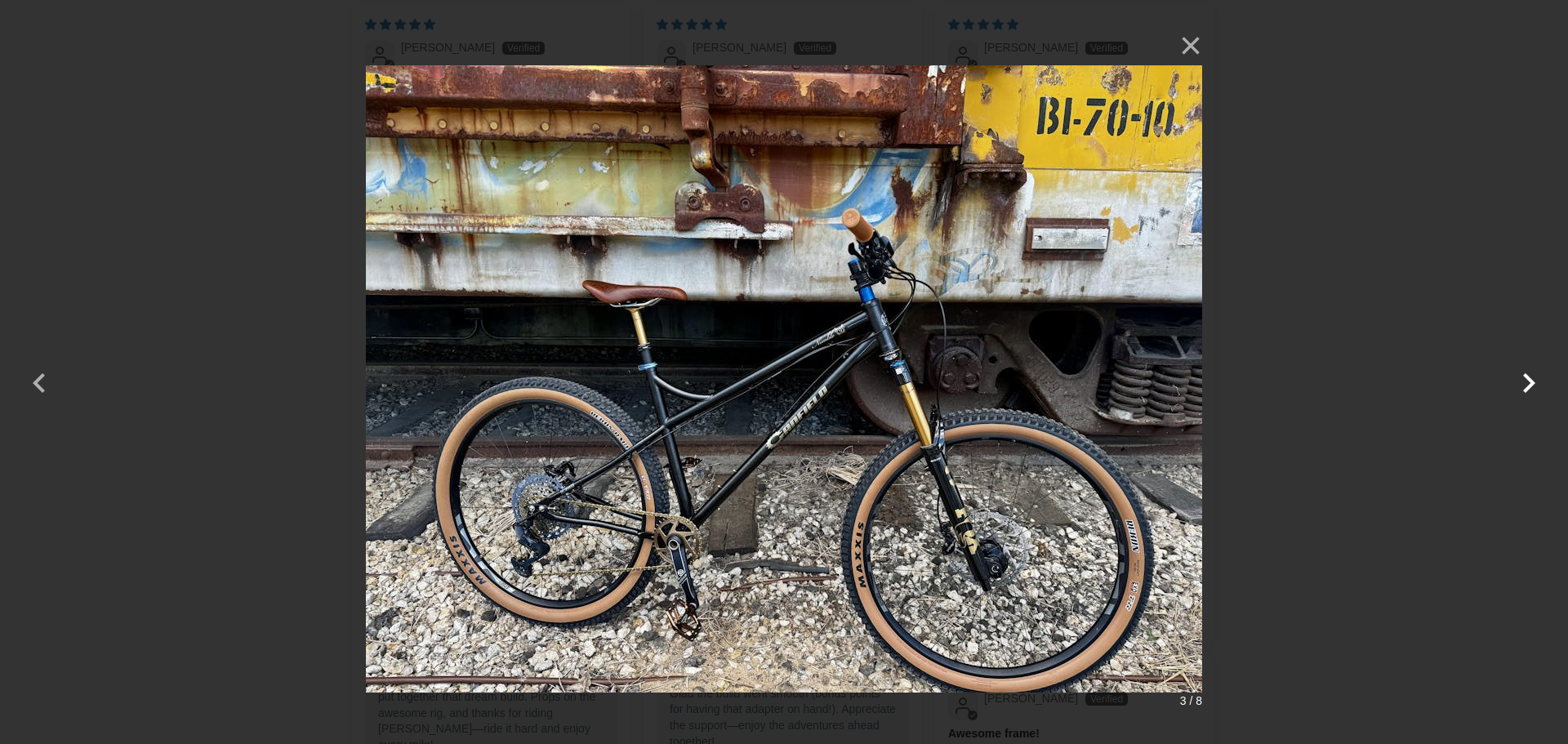
click at [1527, 385] on button "button" at bounding box center [1528, 372] width 39 height 39
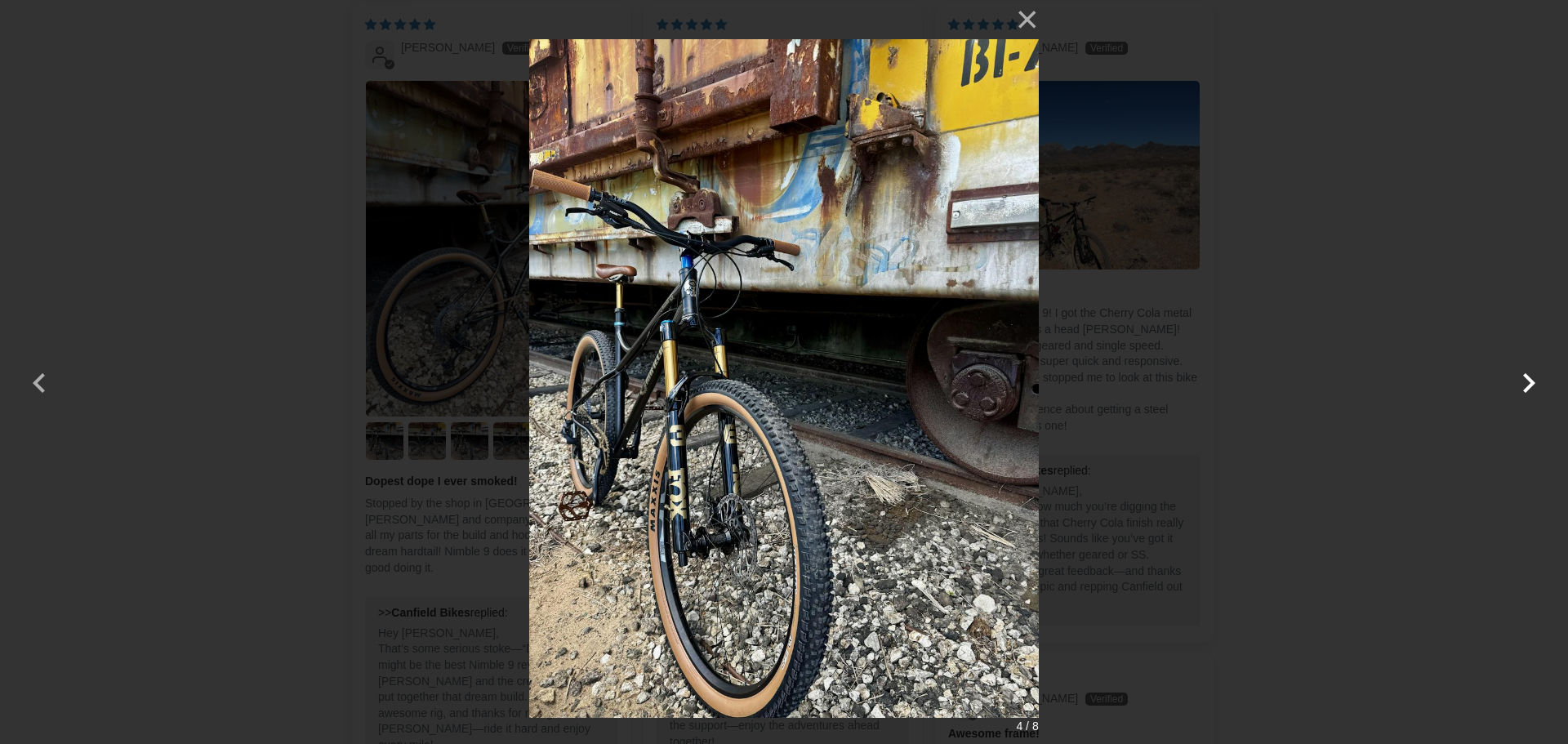
click at [1527, 385] on button "button" at bounding box center [1528, 372] width 39 height 39
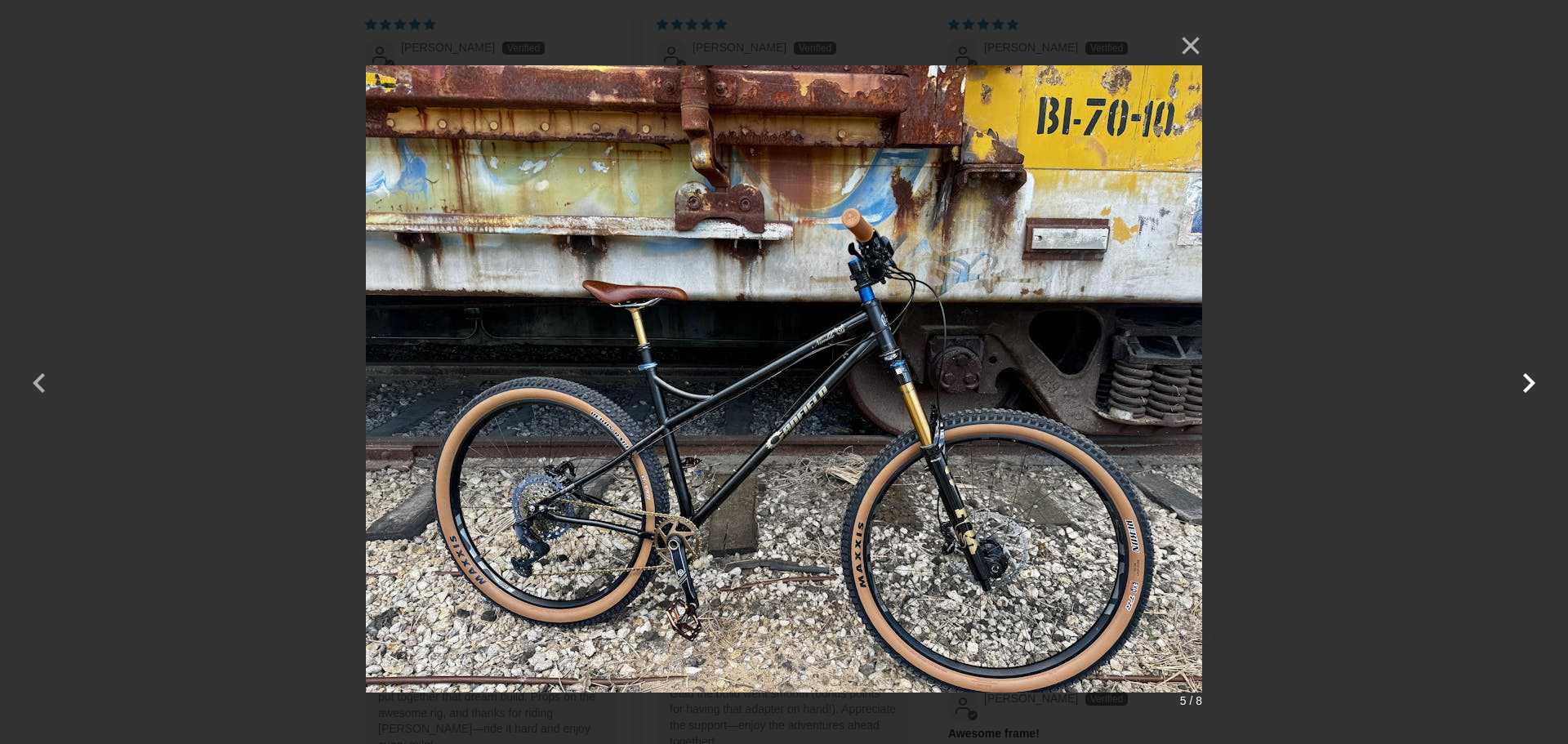
click at [1527, 385] on button "button" at bounding box center [1528, 372] width 39 height 39
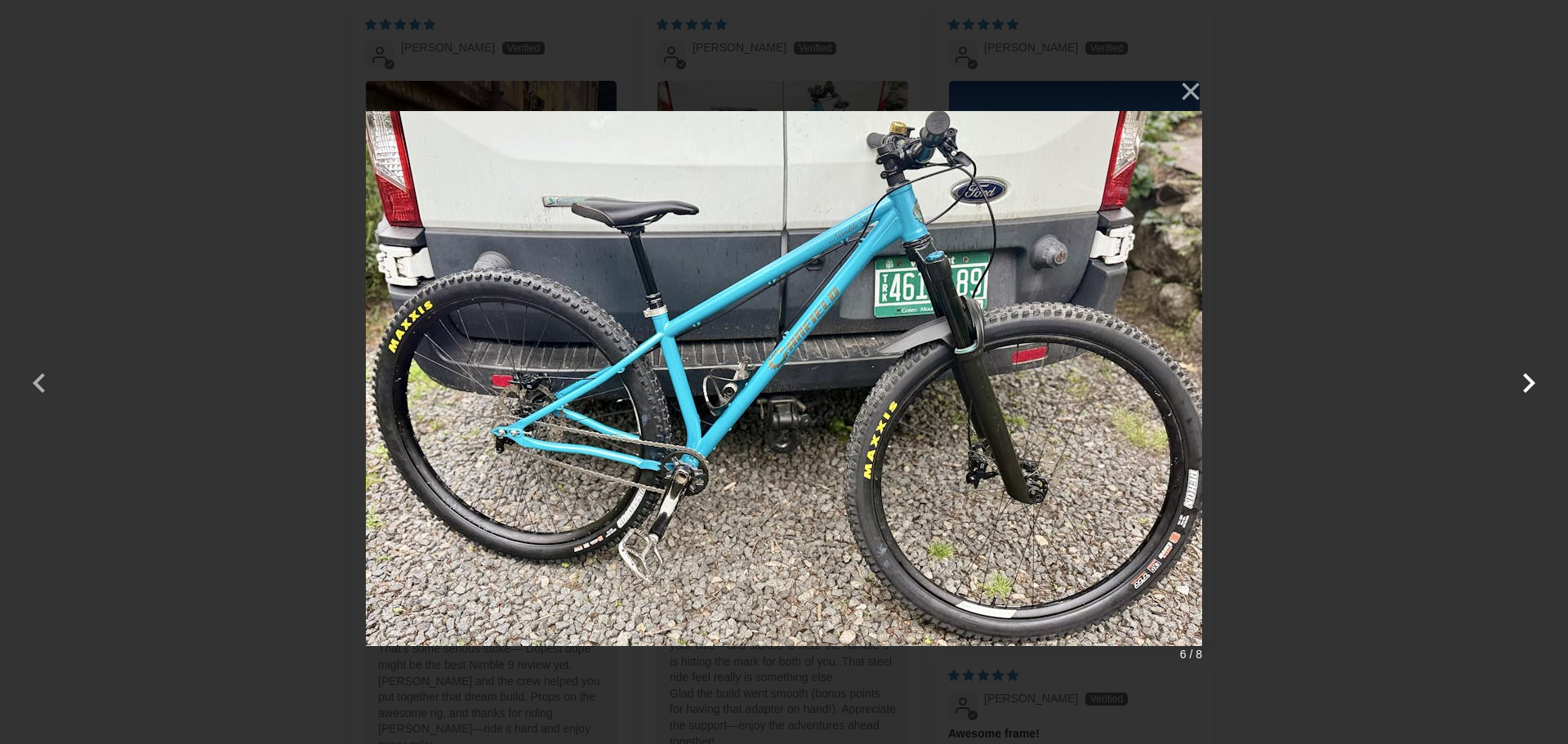
click at [1527, 385] on button "button" at bounding box center [1528, 372] width 39 height 39
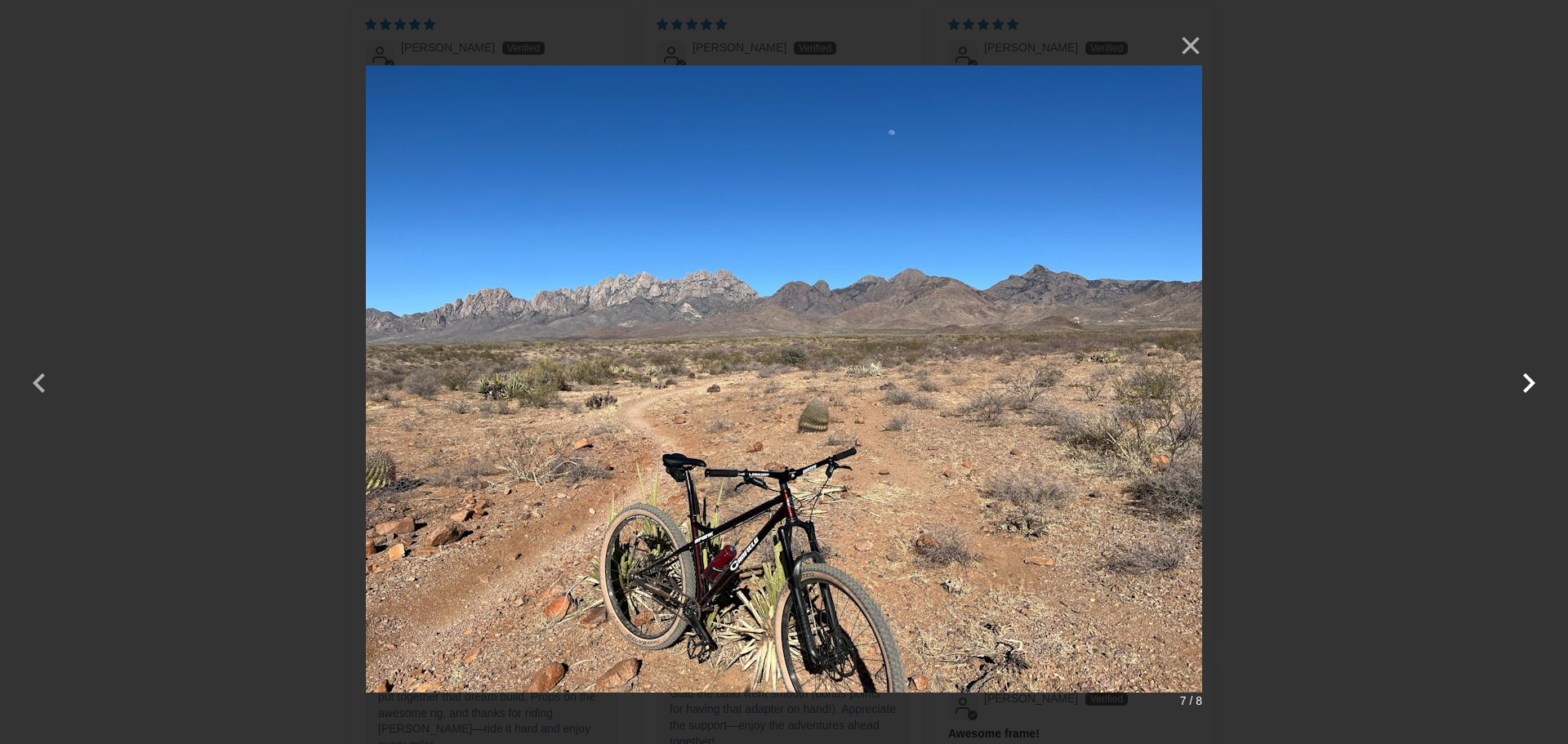
click at [1527, 385] on button "button" at bounding box center [1528, 372] width 39 height 39
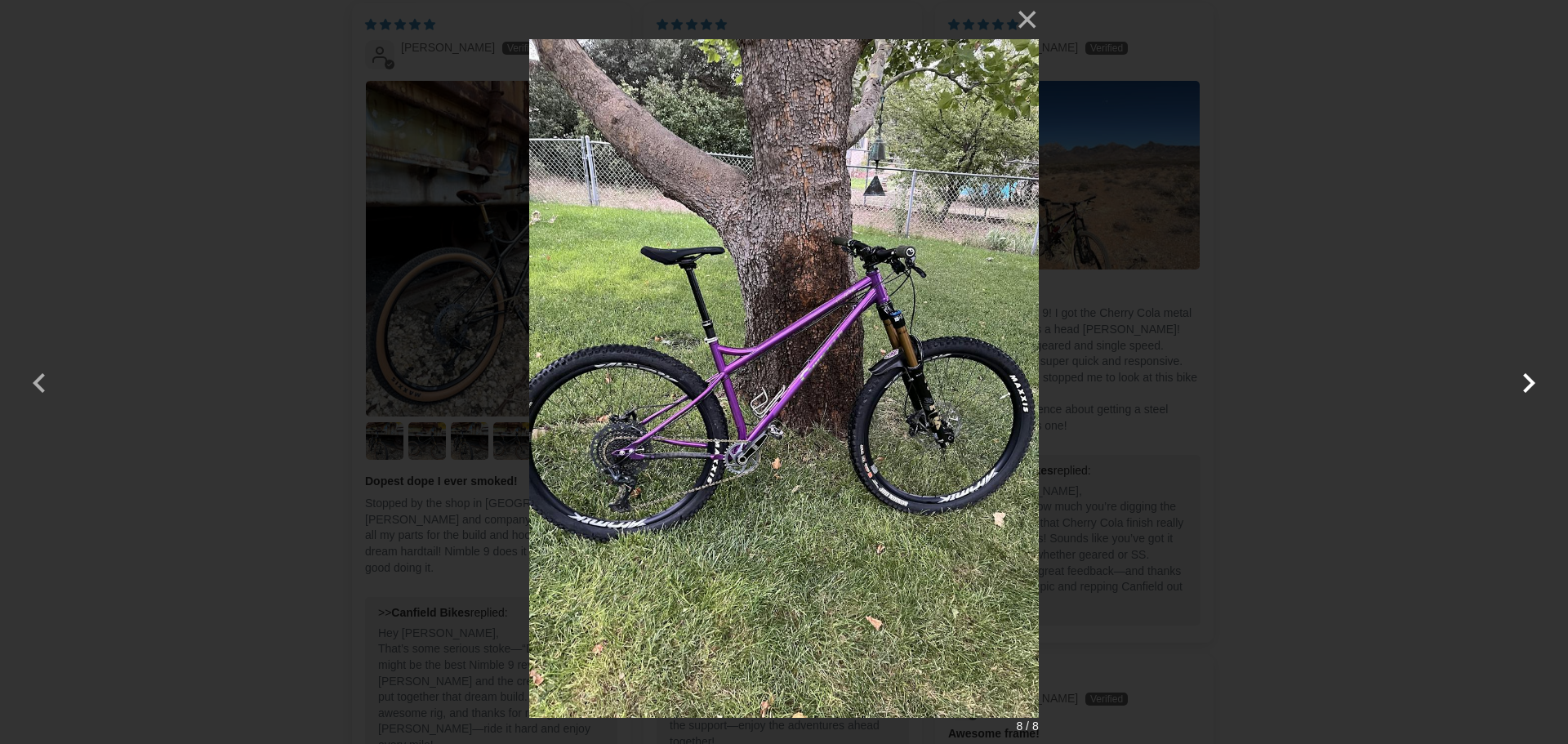
click at [1527, 385] on button "button" at bounding box center [1528, 372] width 39 height 39
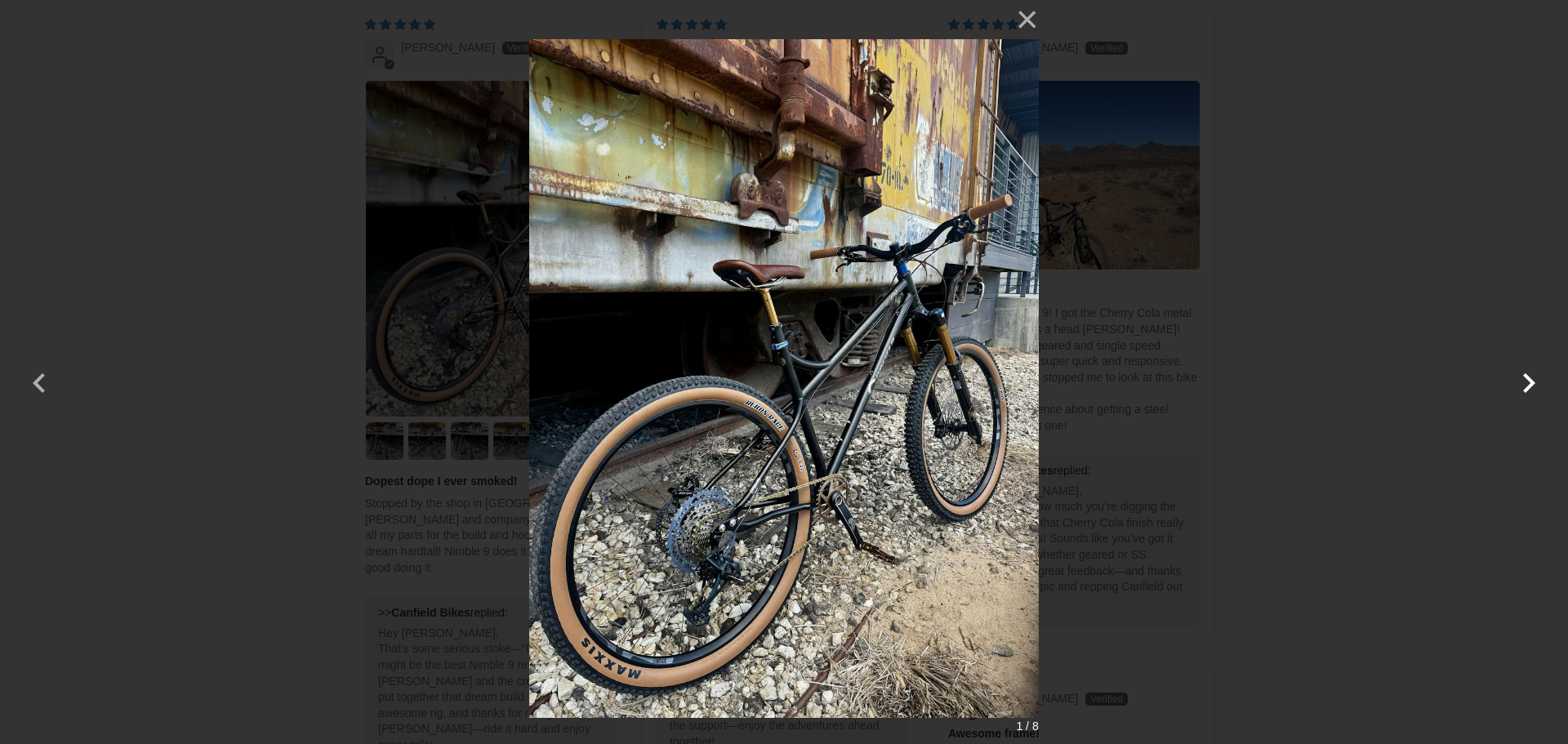
click at [1527, 385] on button "button" at bounding box center [1528, 372] width 39 height 39
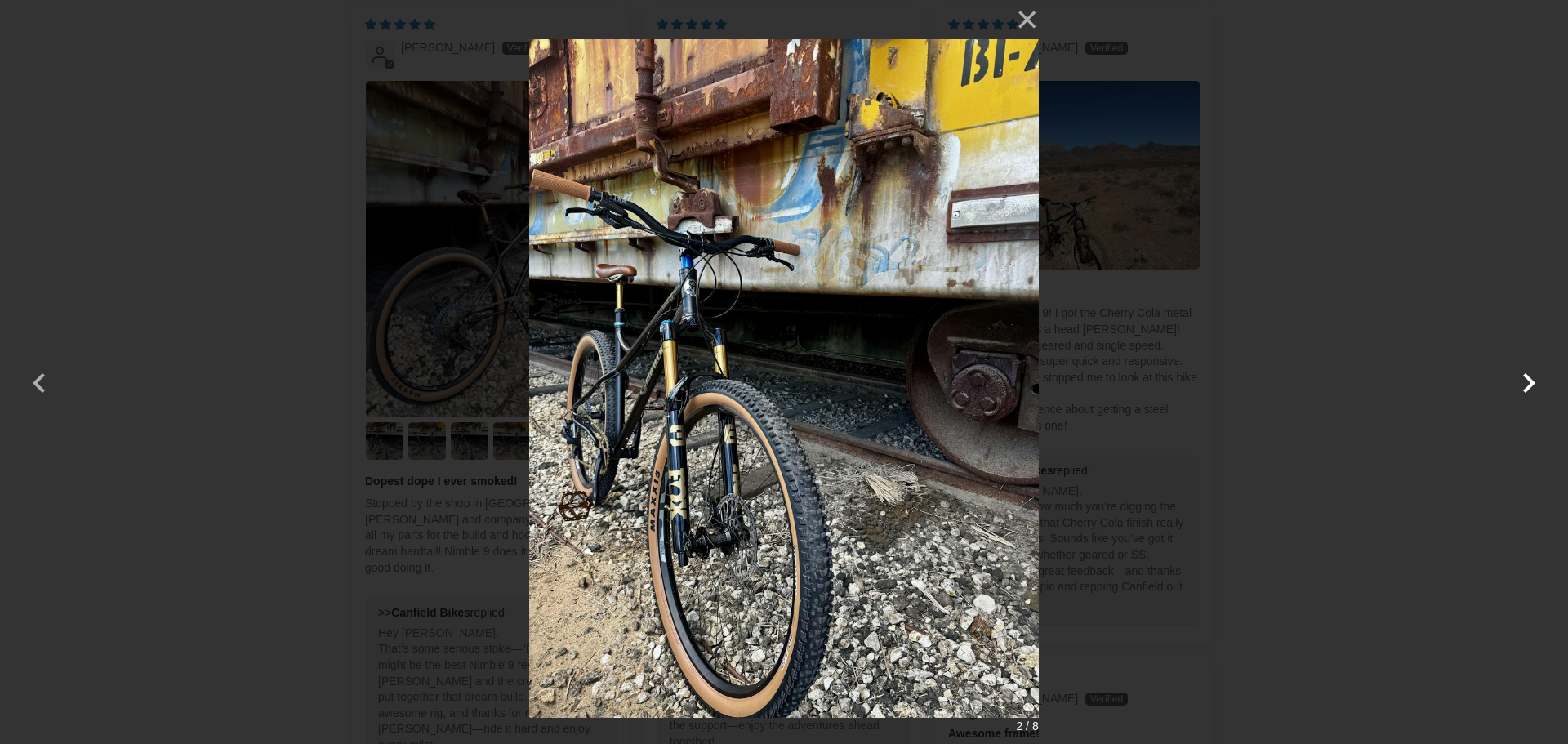
click at [1527, 385] on button "button" at bounding box center [1528, 372] width 39 height 39
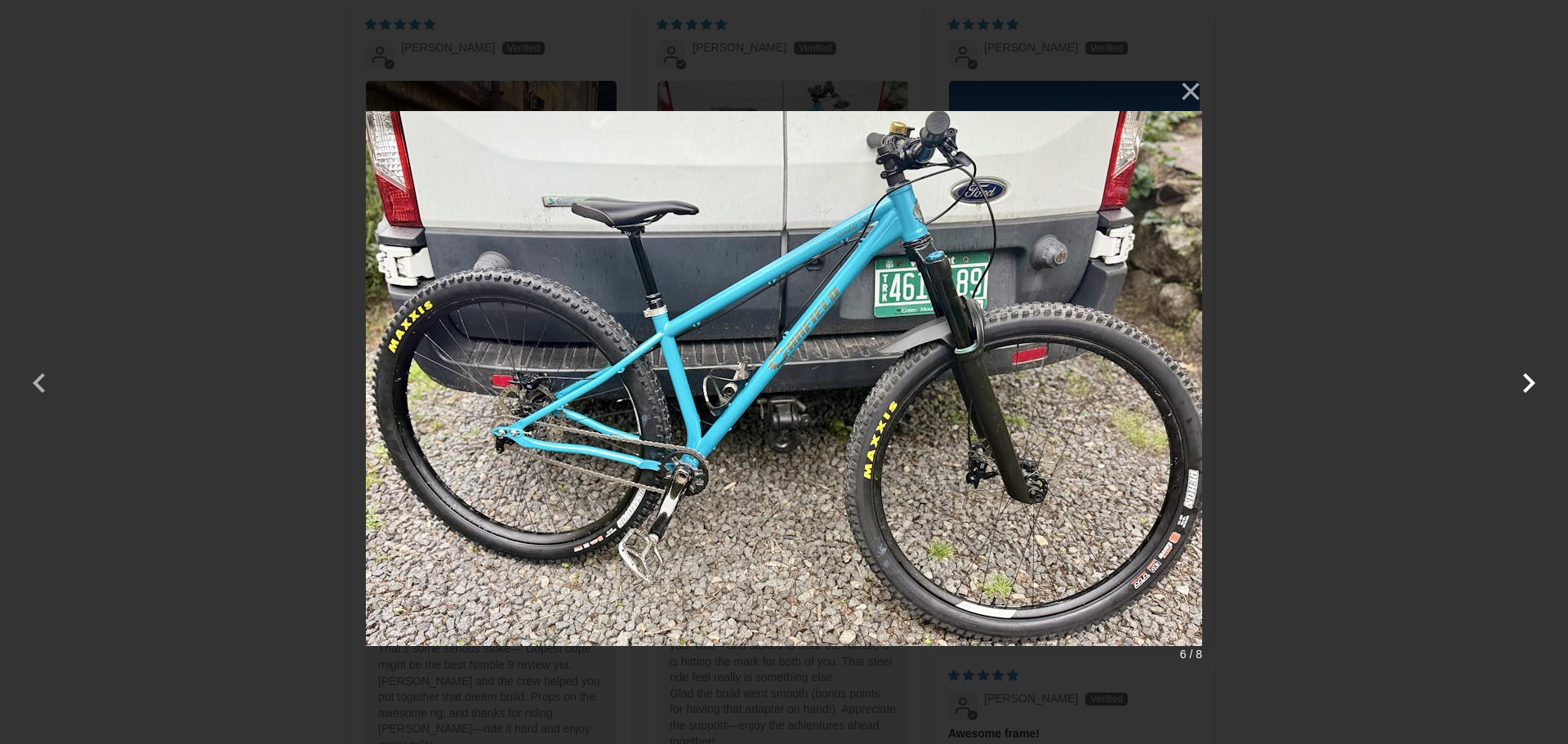
click at [1527, 385] on button "button" at bounding box center [1528, 372] width 39 height 39
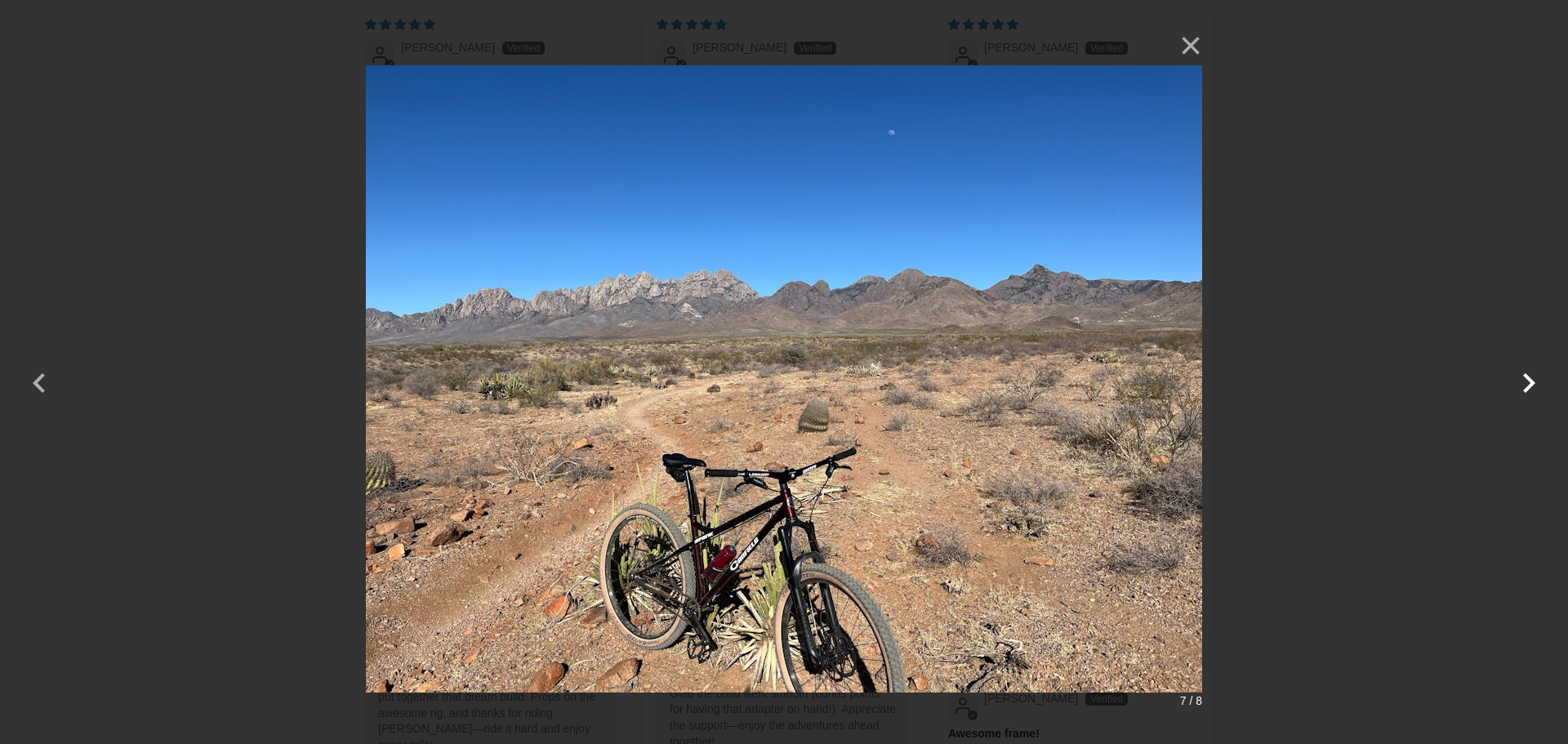
click at [1527, 385] on button "button" at bounding box center [1528, 372] width 39 height 39
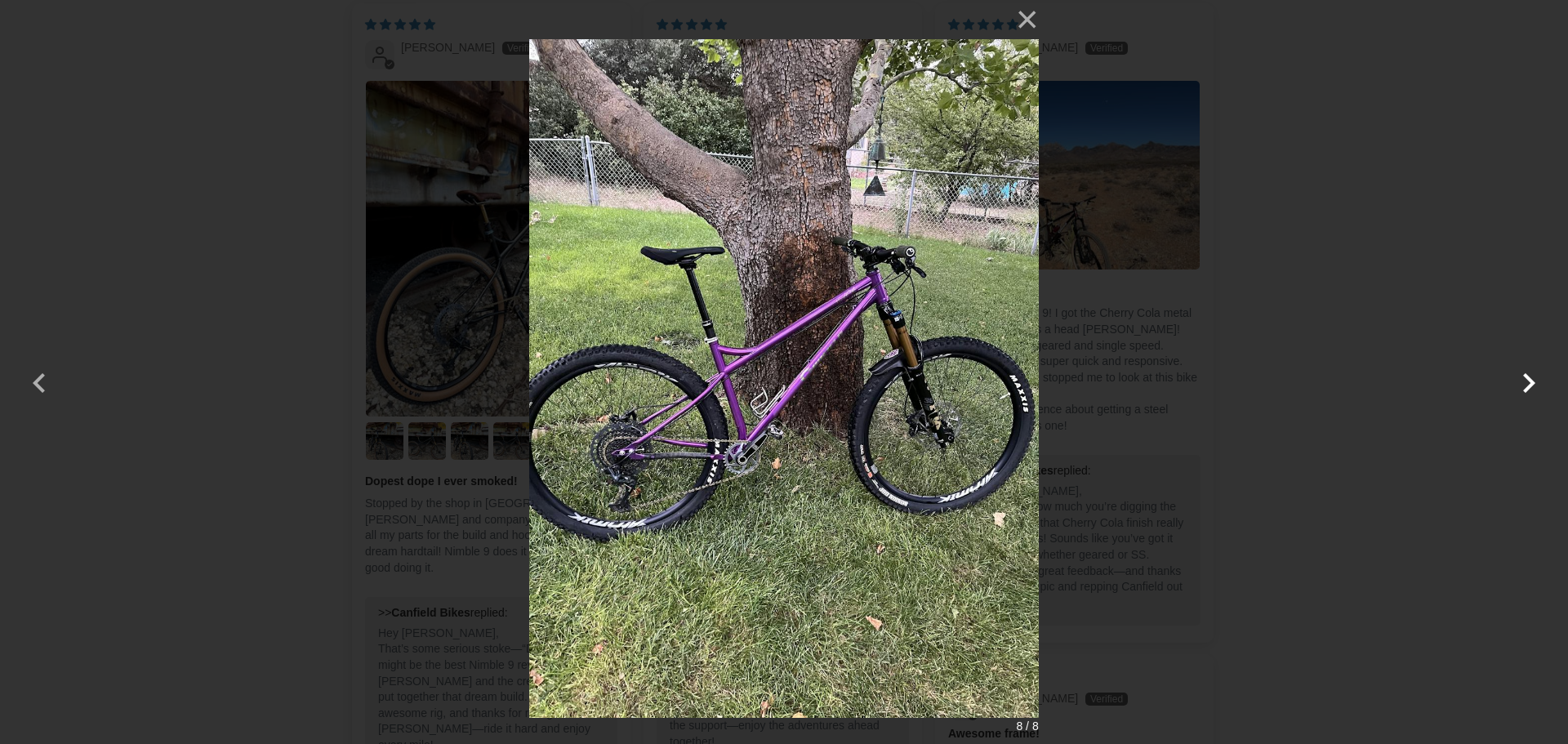
click at [1527, 385] on button "button" at bounding box center [1528, 372] width 39 height 39
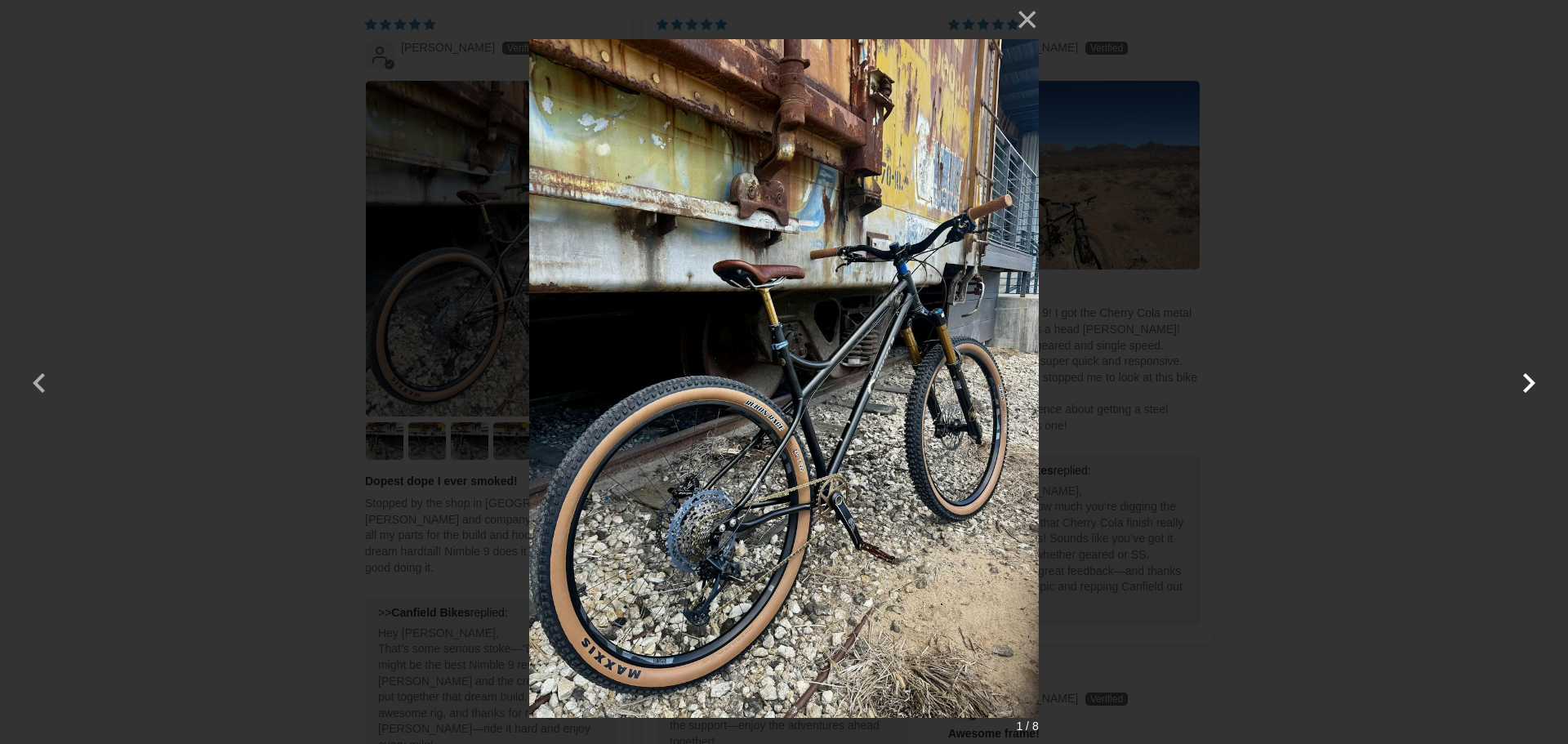
click at [1527, 385] on button "button" at bounding box center [1528, 372] width 39 height 39
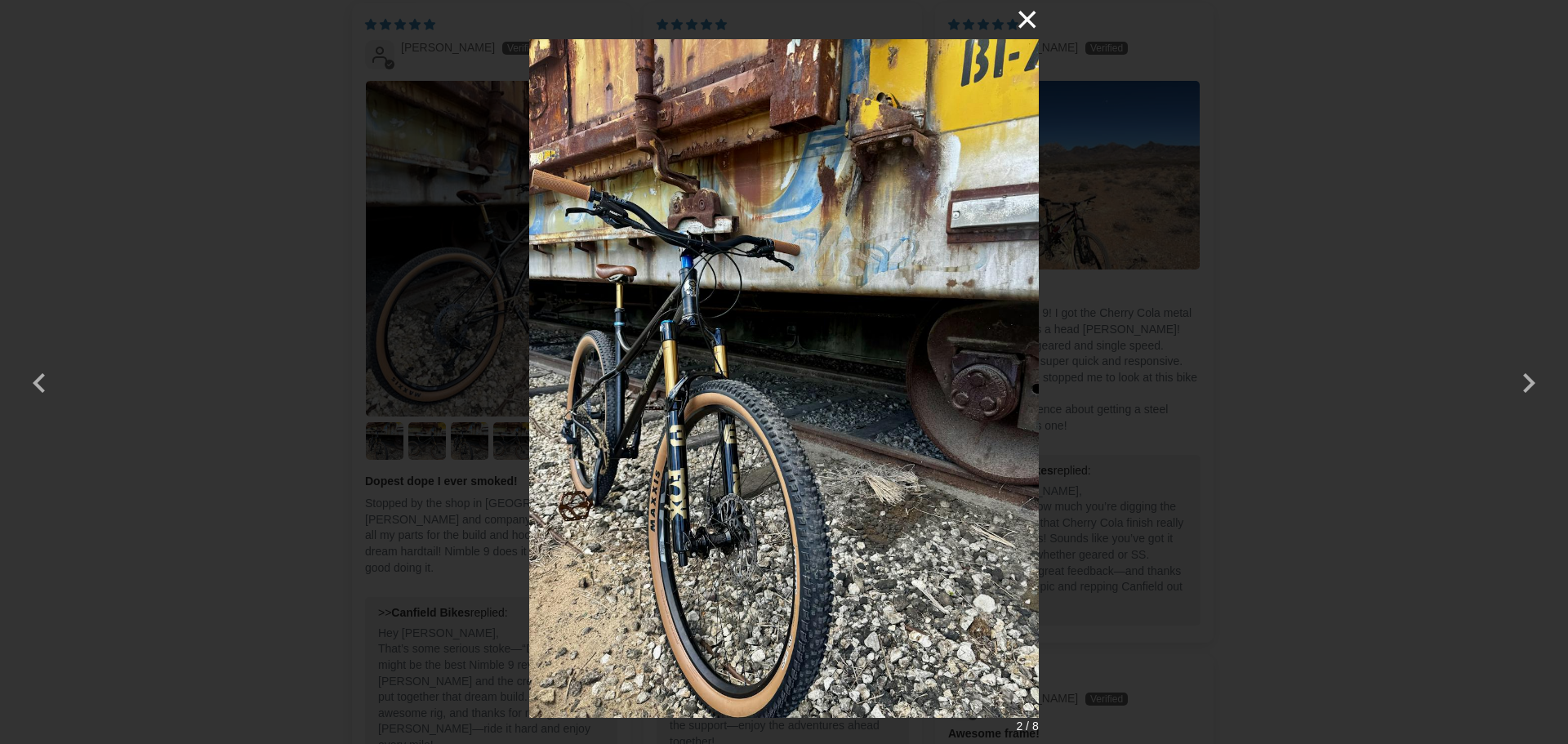
click at [1027, 18] on button "×" at bounding box center [1019, 19] width 39 height 39
